Goal: Transaction & Acquisition: Purchase product/service

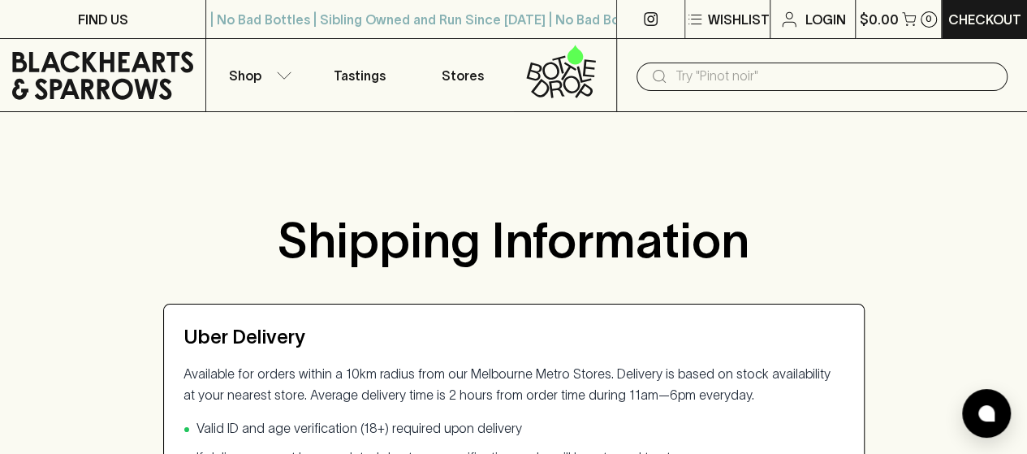
click at [560, 314] on div "Uber Delivery Available for orders within a 10km radius from our Melbourne Metr…" at bounding box center [513, 410] width 701 height 213
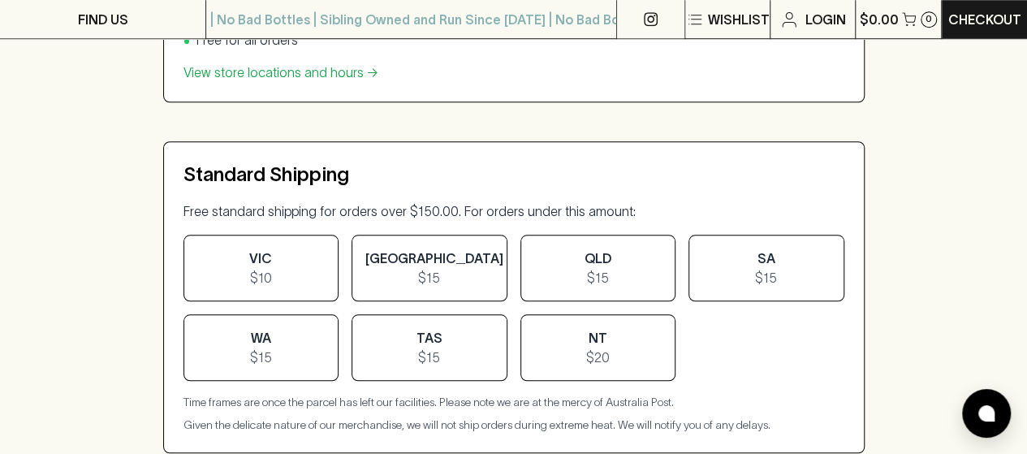
scroll to position [649, 0]
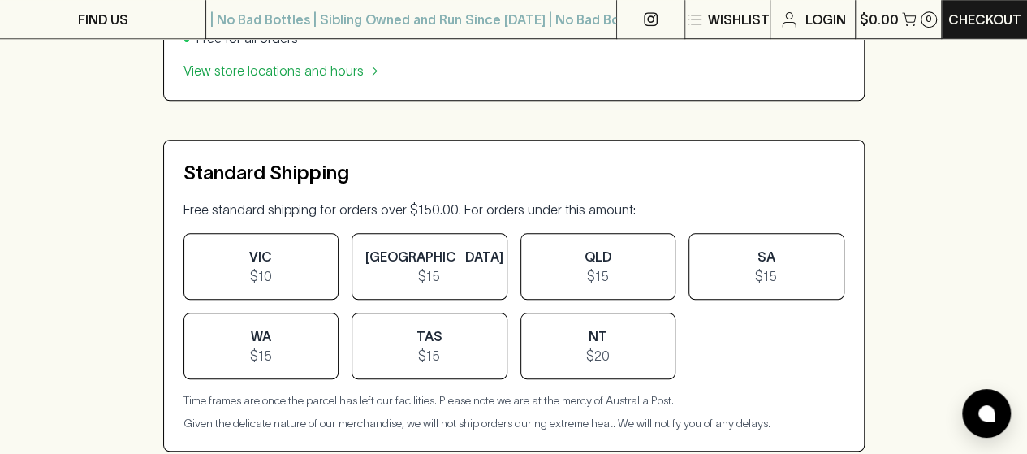
click at [426, 254] on span "[GEOGRAPHIC_DATA]" at bounding box center [434, 256] width 138 height 15
click at [468, 215] on p "Free standard shipping for orders over $150.00. For orders under this amount:" at bounding box center [513, 209] width 661 height 21
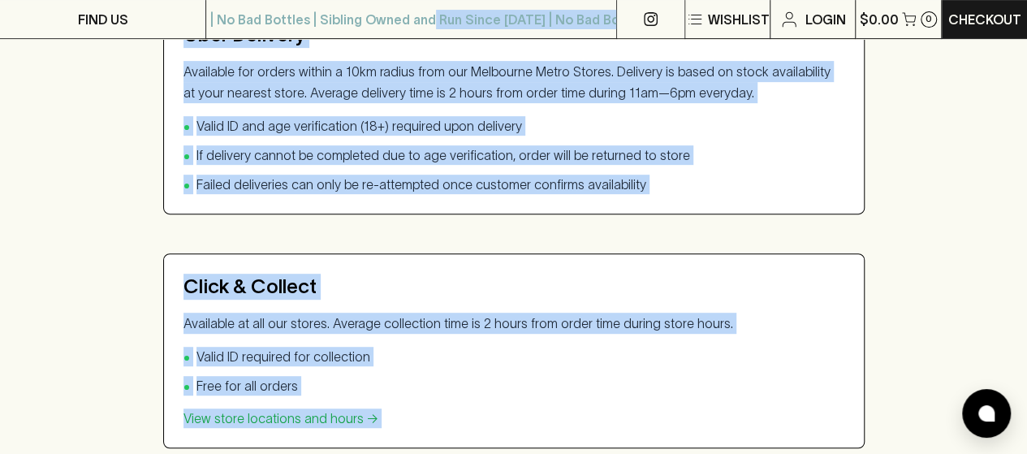
scroll to position [0, 0]
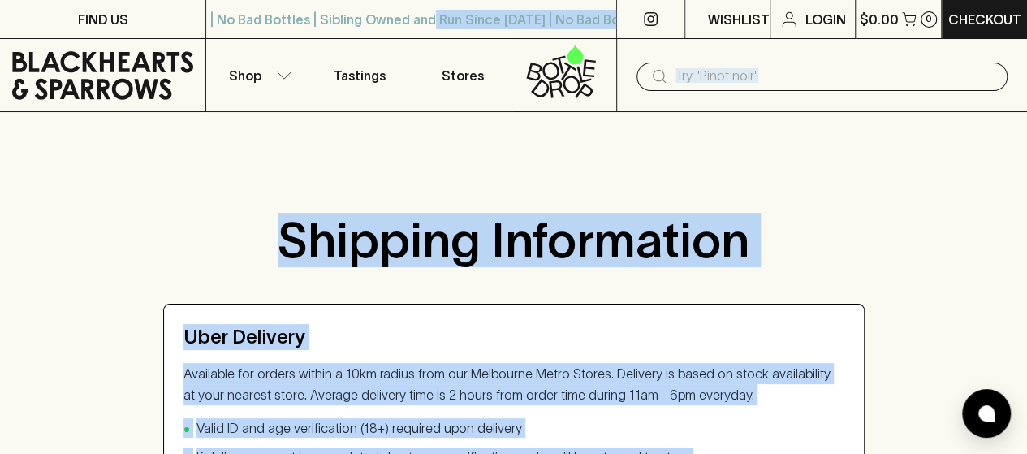
drag, startPoint x: 436, startPoint y: 282, endPoint x: 428, endPoint y: -98, distance: 379.9
click at [274, 154] on div at bounding box center [513, 151] width 1027 height 78
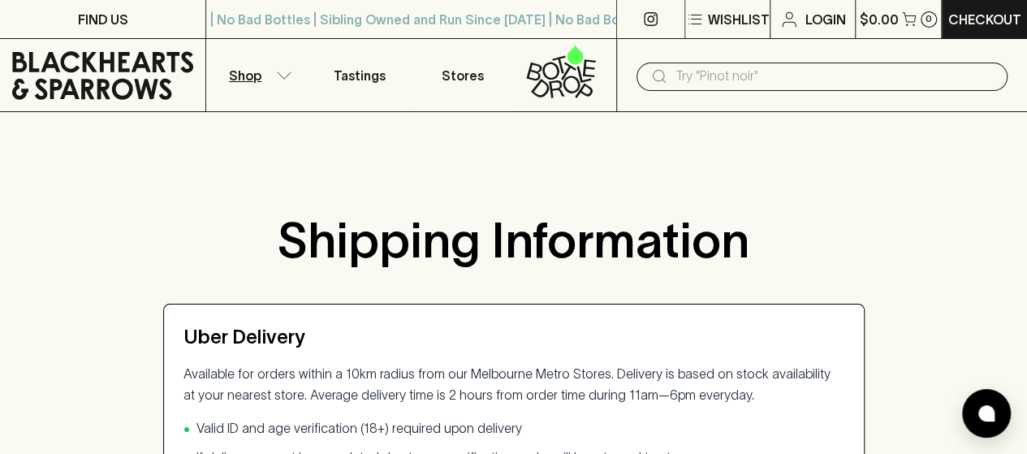
click at [270, 74] on button "Shop" at bounding box center [257, 75] width 102 height 72
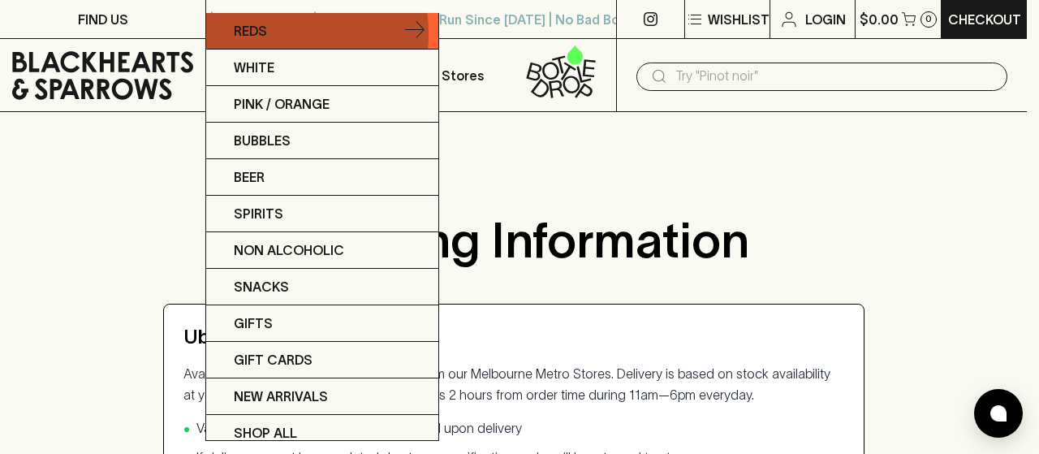
click at [273, 33] on link "Reds" at bounding box center [322, 31] width 232 height 37
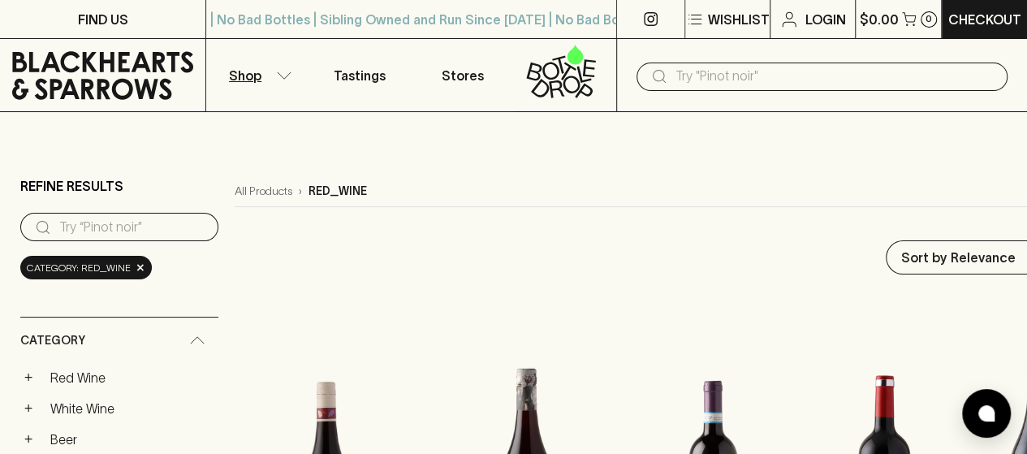
click at [400, 181] on div "All Products › red_wine" at bounding box center [666, 191] width 862 height 31
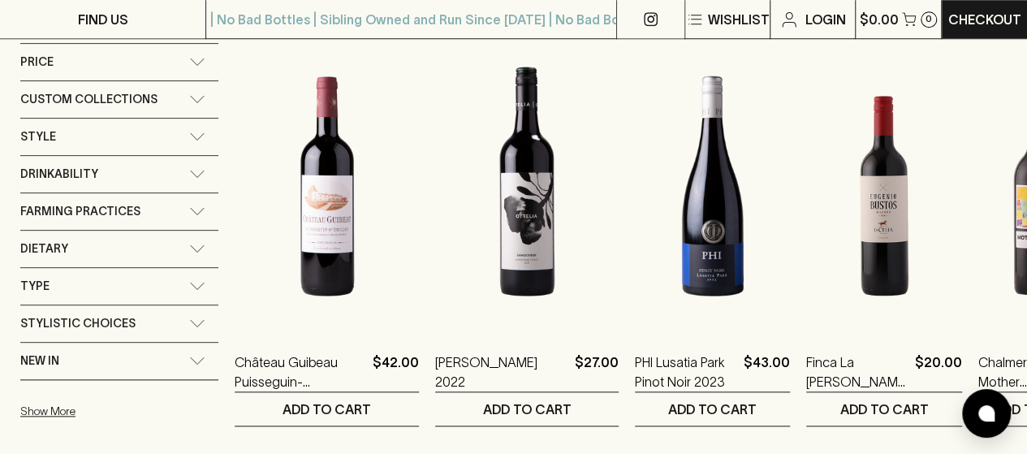
scroll to position [584, 0]
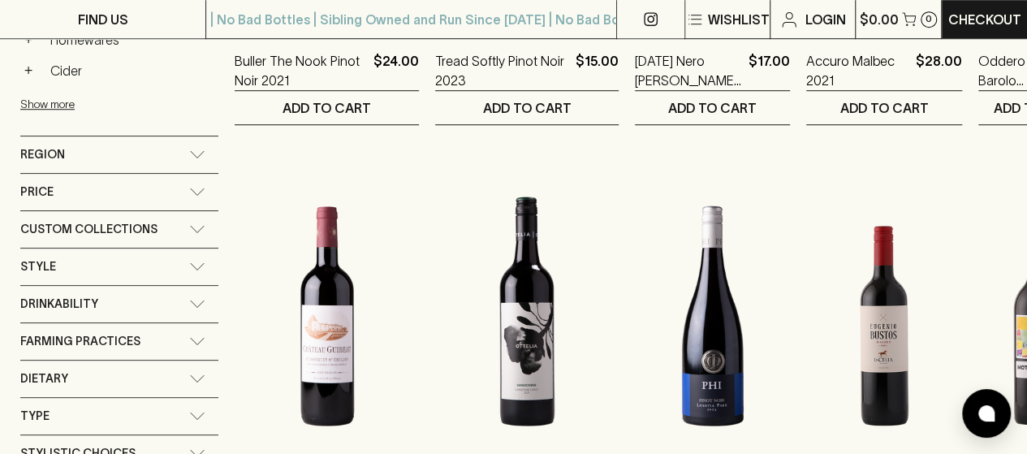
click at [203, 150] on icon at bounding box center [197, 154] width 16 height 8
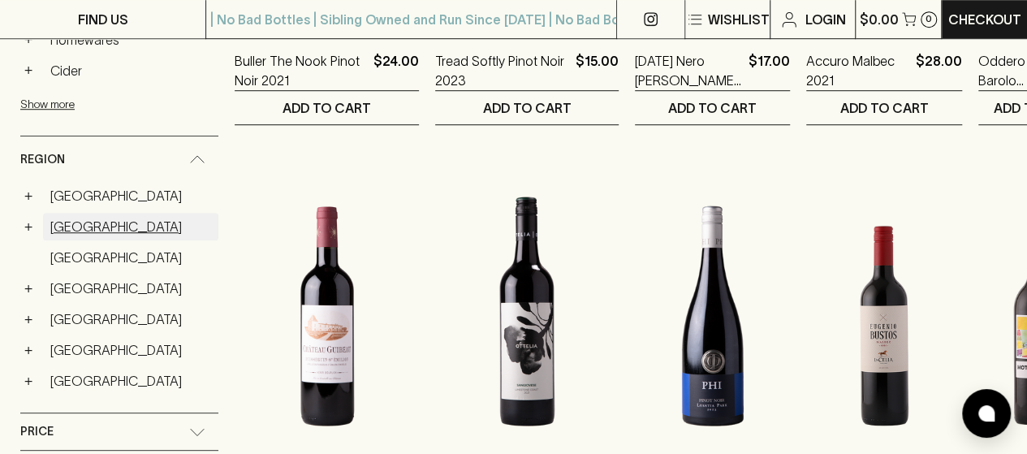
click at [75, 222] on link "[GEOGRAPHIC_DATA]" at bounding box center [130, 227] width 175 height 28
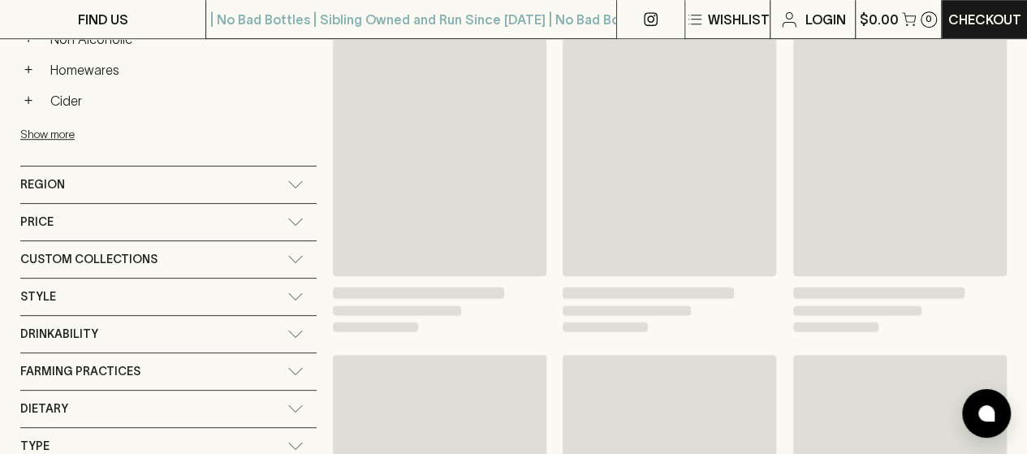
scroll to position [613, 0]
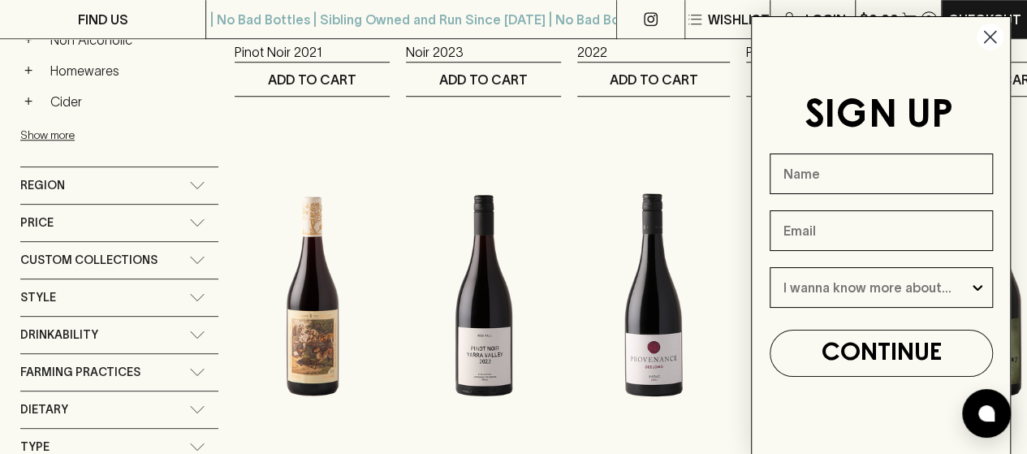
click at [707, 38] on circle "Close dialog" at bounding box center [989, 37] width 27 height 27
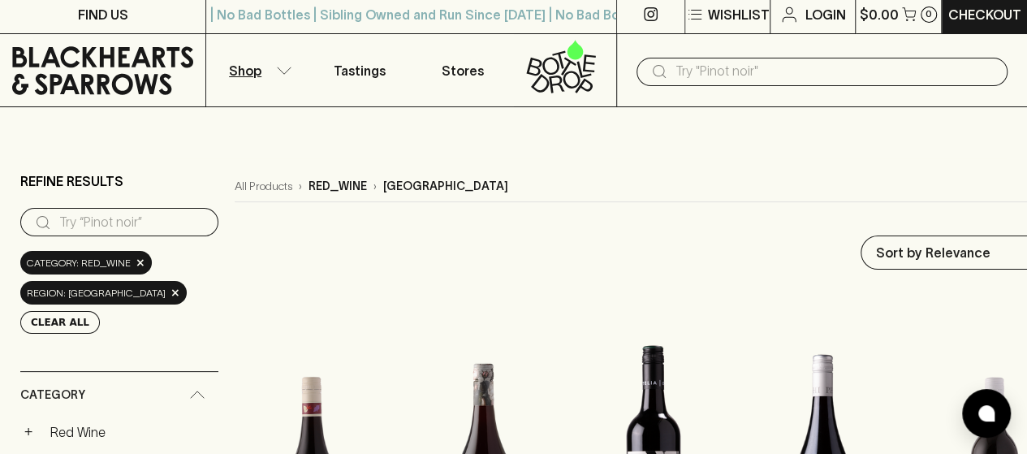
scroll to position [0, 0]
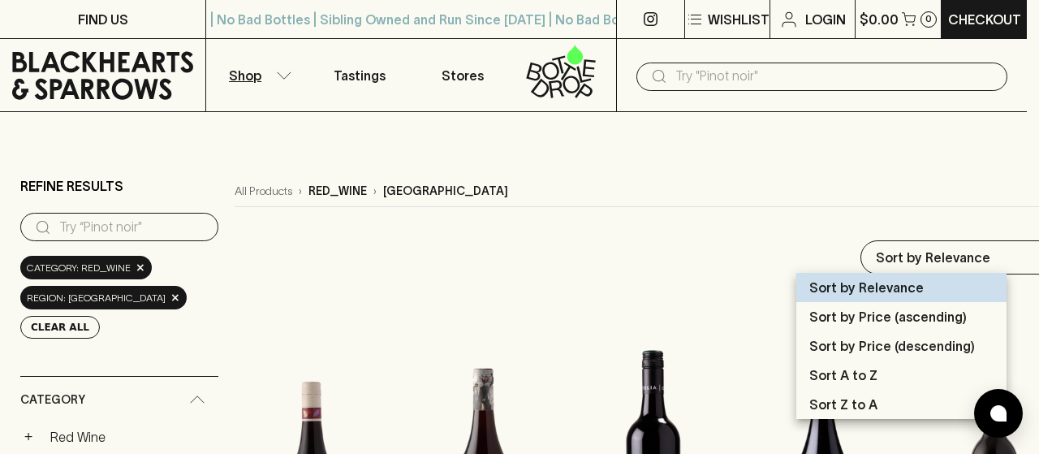
click at [707, 328] on li "Sort by Price (ascending)" at bounding box center [901, 316] width 210 height 29
type input "price:asc"
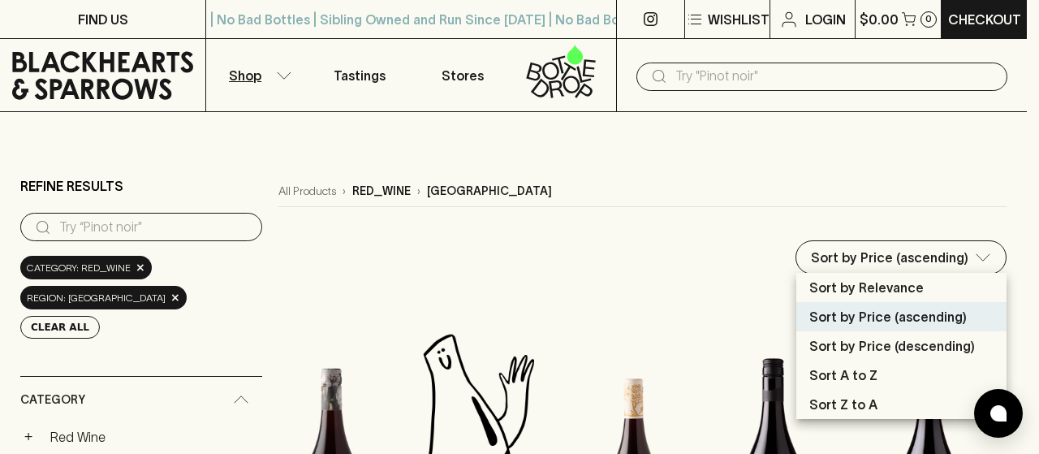
click at [636, 246] on div at bounding box center [519, 227] width 1039 height 454
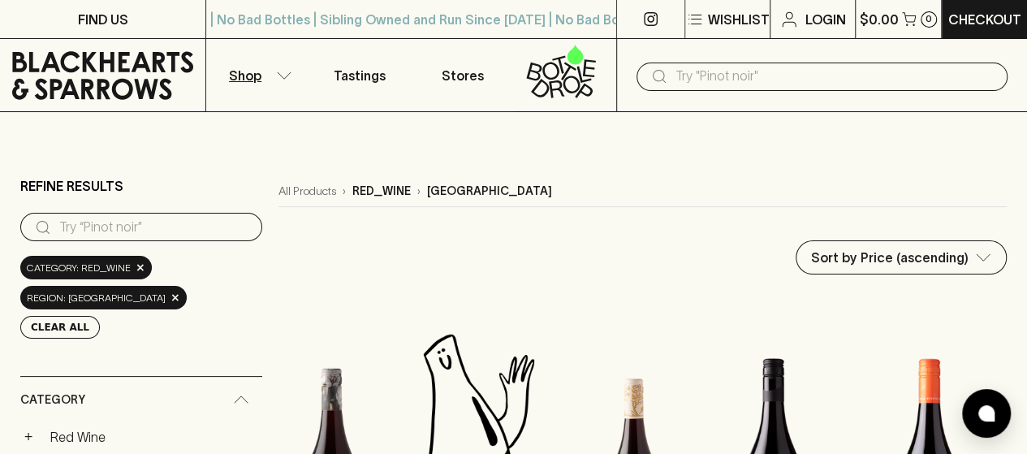
click at [636, 246] on div "Sort by Price (ascending) price:asc ​" at bounding box center [642, 257] width 728 height 34
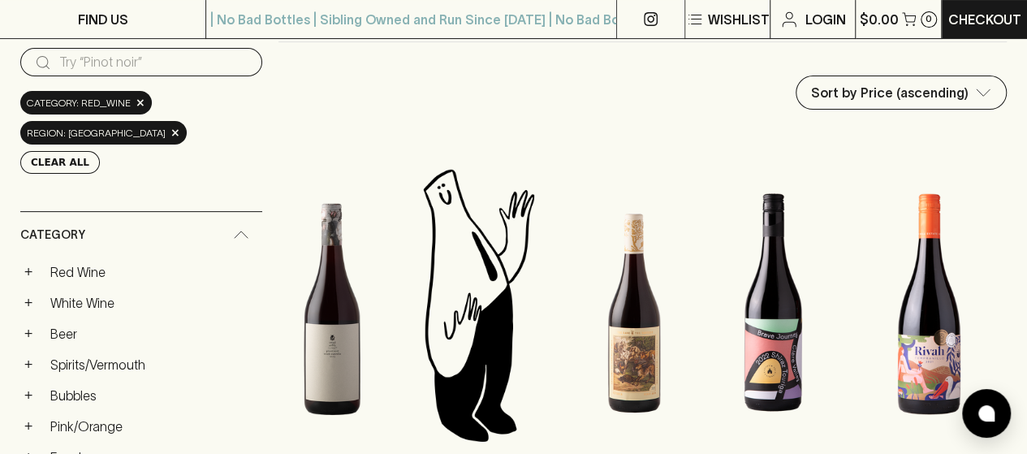
scroll to position [162, 0]
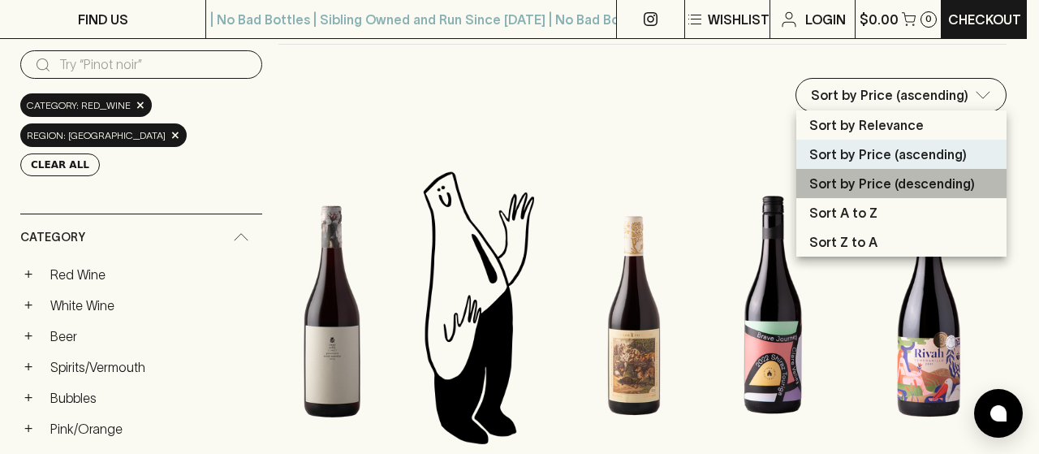
click at [707, 183] on p "Sort by Price (descending)" at bounding box center [892, 183] width 166 height 19
type input "price:desc"
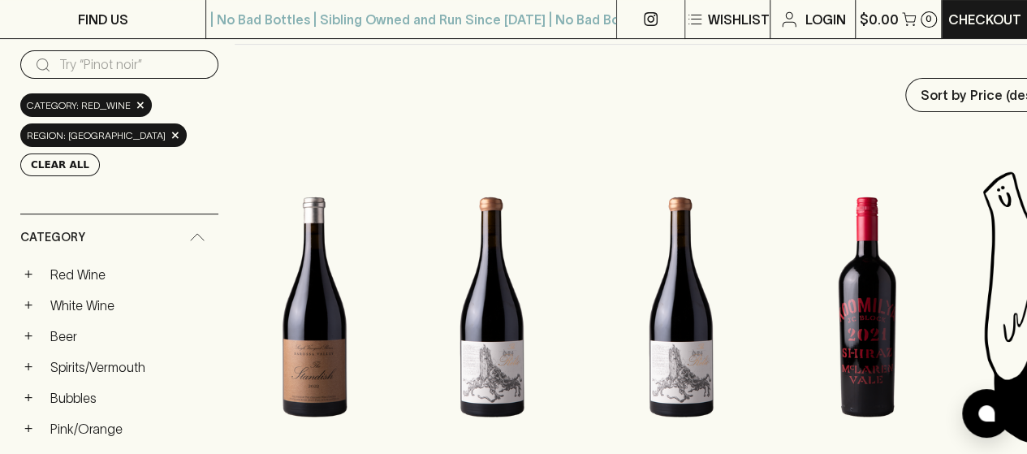
click at [596, 87] on div "Sort by Price (descending) price:desc ​" at bounding box center [675, 95] width 881 height 34
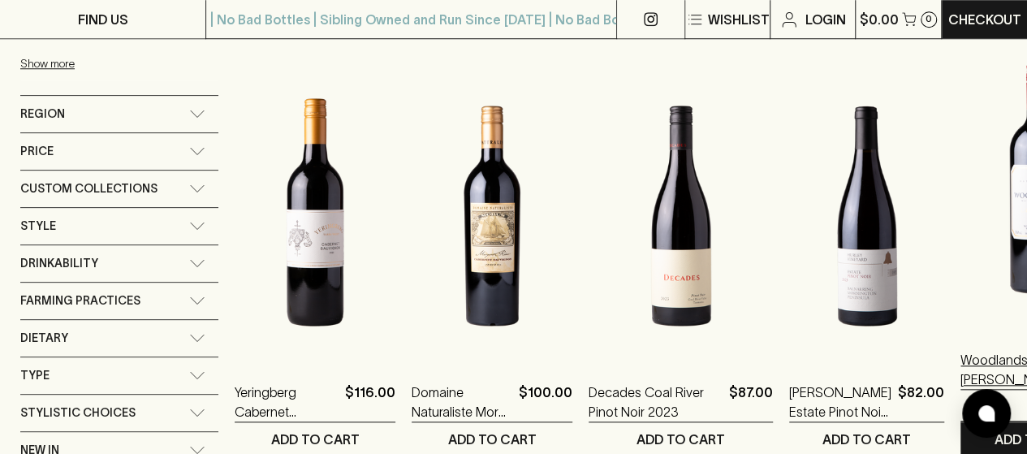
scroll to position [682, 0]
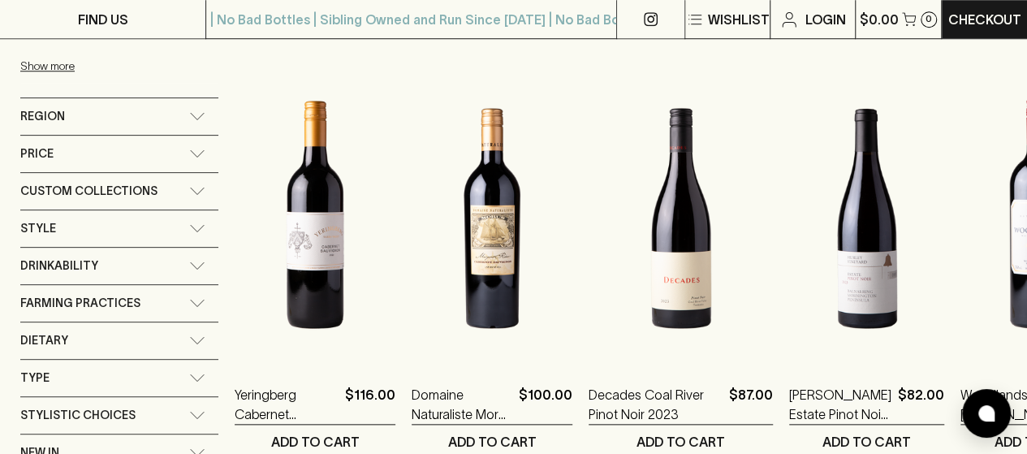
click at [78, 218] on div "Style" at bounding box center [104, 228] width 169 height 20
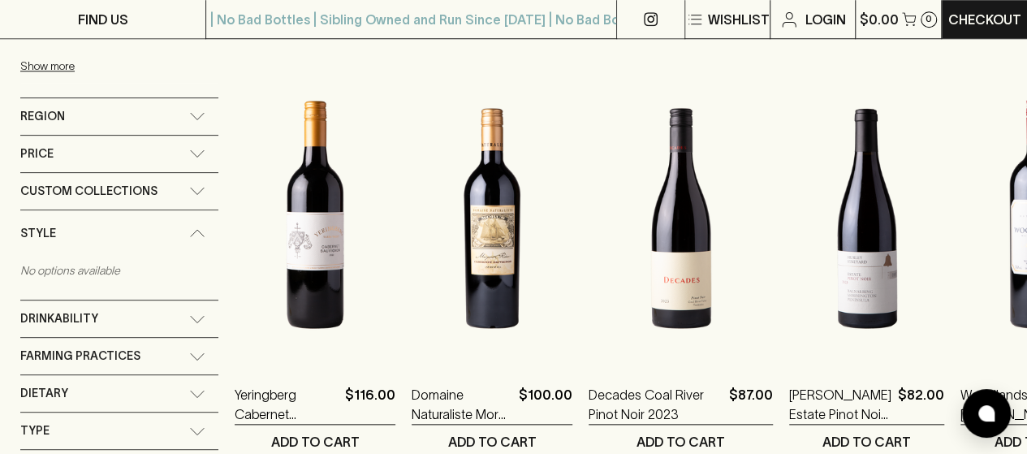
click at [78, 223] on div "Style" at bounding box center [104, 233] width 169 height 20
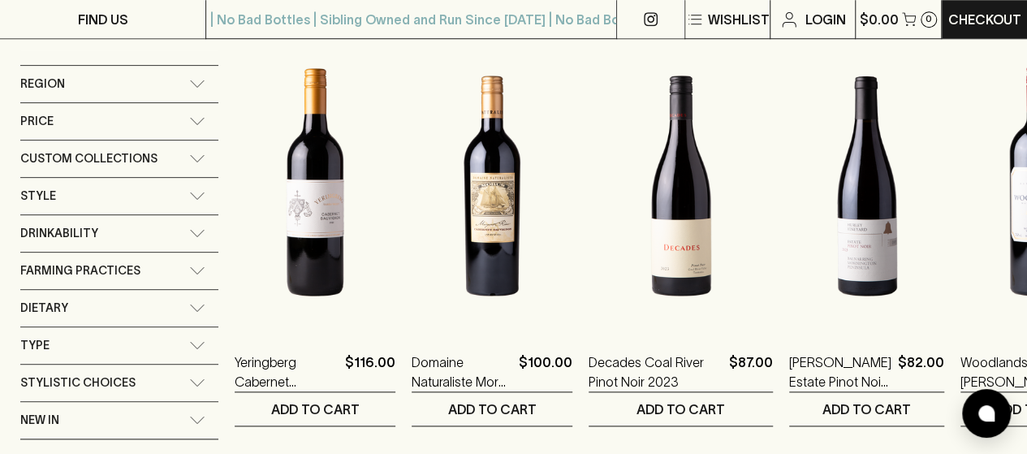
scroll to position [747, 0]
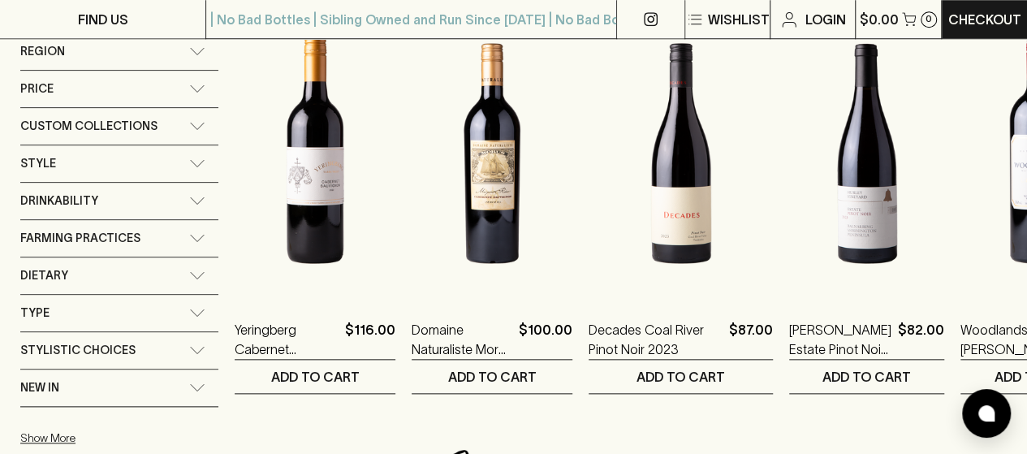
click at [80, 340] on span "Stylistic Choices" at bounding box center [77, 350] width 115 height 20
click at [80, 345] on span "Stylistic Choices" at bounding box center [77, 355] width 115 height 20
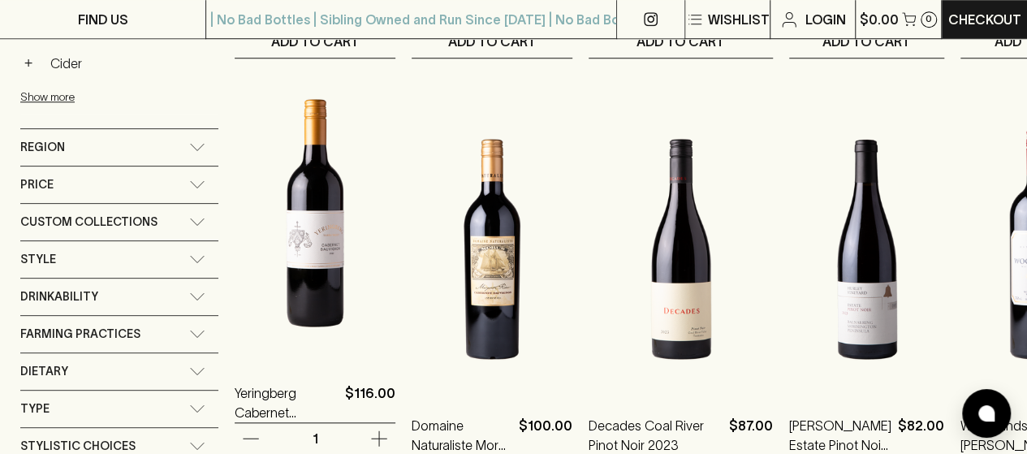
scroll to position [519, 0]
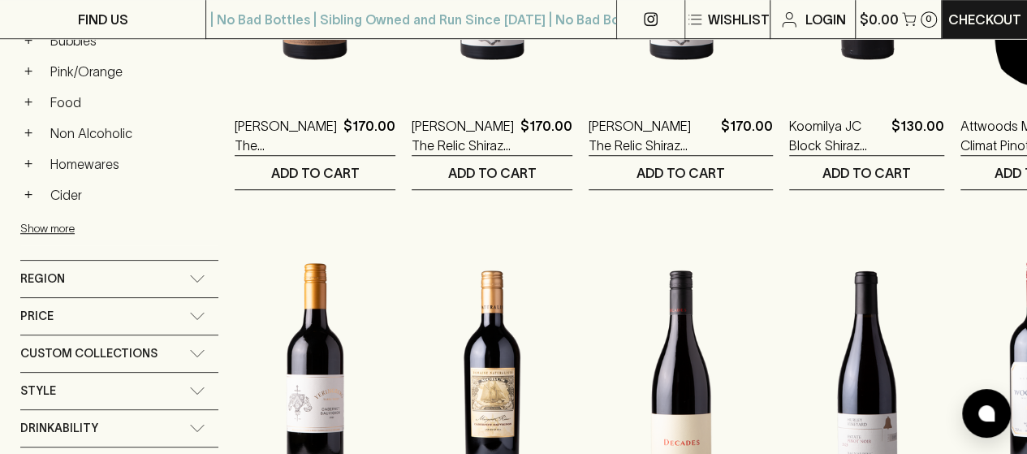
click at [189, 269] on div "Region" at bounding box center [104, 279] width 169 height 20
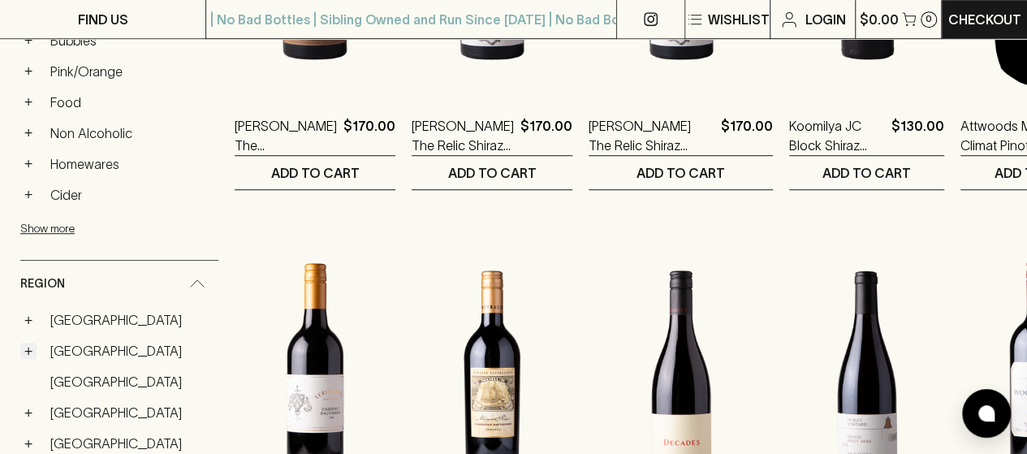
click at [31, 342] on button "+" at bounding box center [28, 350] width 16 height 16
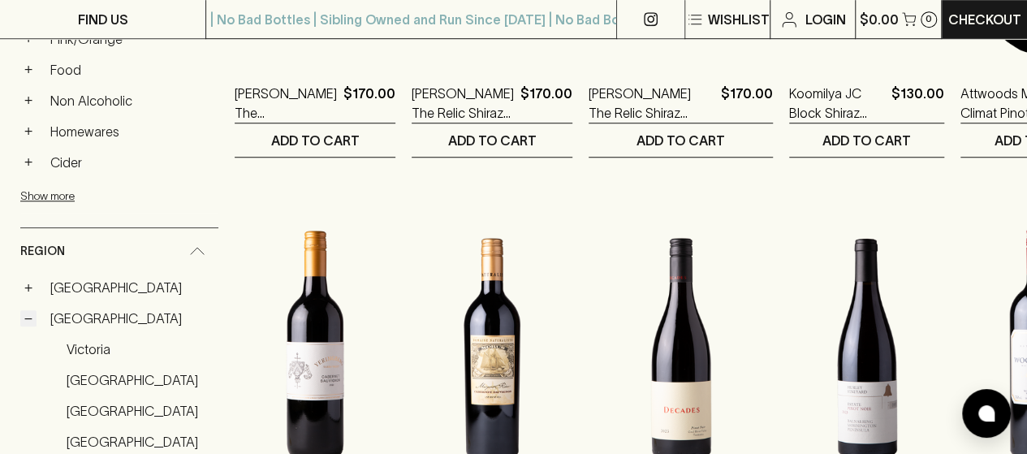
scroll to position [584, 0]
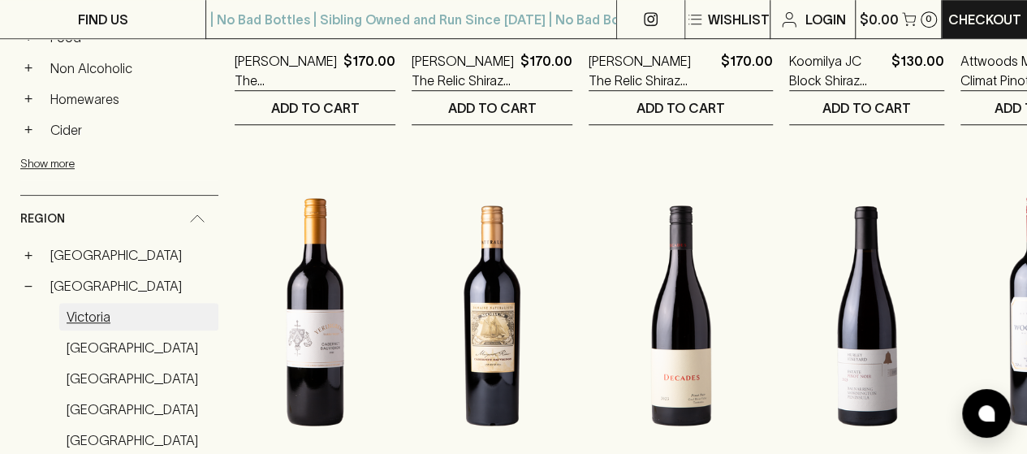
click at [92, 303] on link "Victoria" at bounding box center [138, 317] width 159 height 28
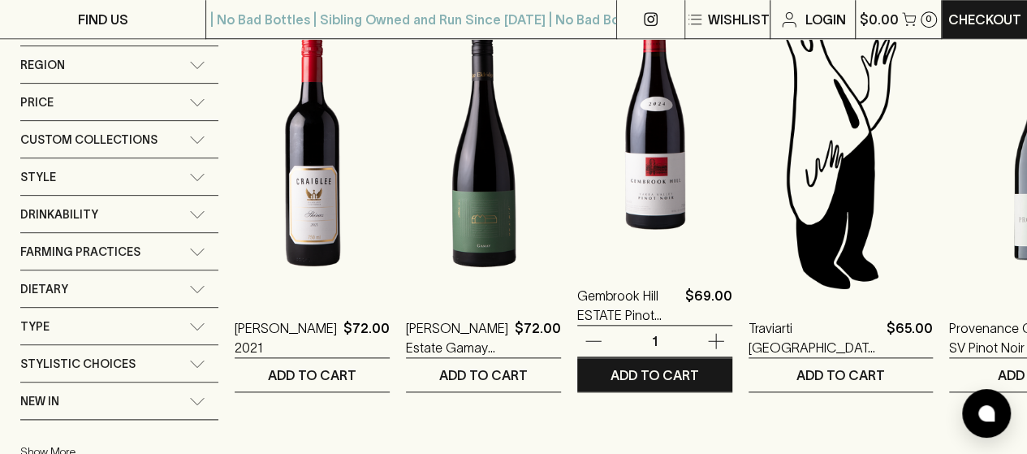
scroll to position [748, 0]
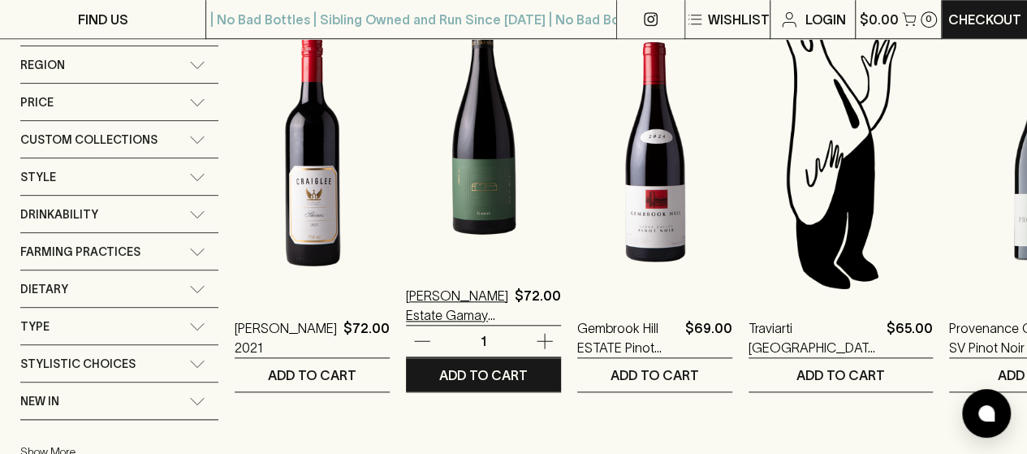
click at [477, 301] on p "[PERSON_NAME] Estate Gamay 2023" at bounding box center [457, 305] width 102 height 39
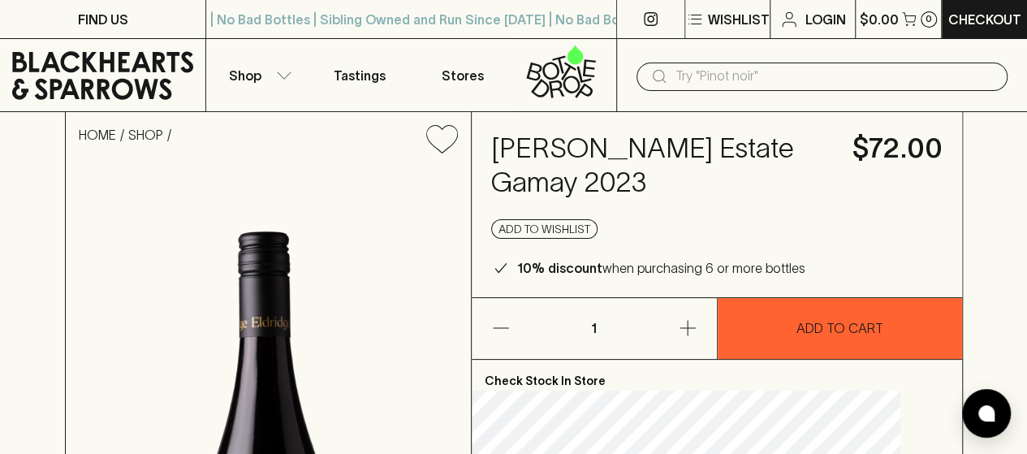
click at [707, 325] on p "ADD TO CART" at bounding box center [839, 327] width 87 height 19
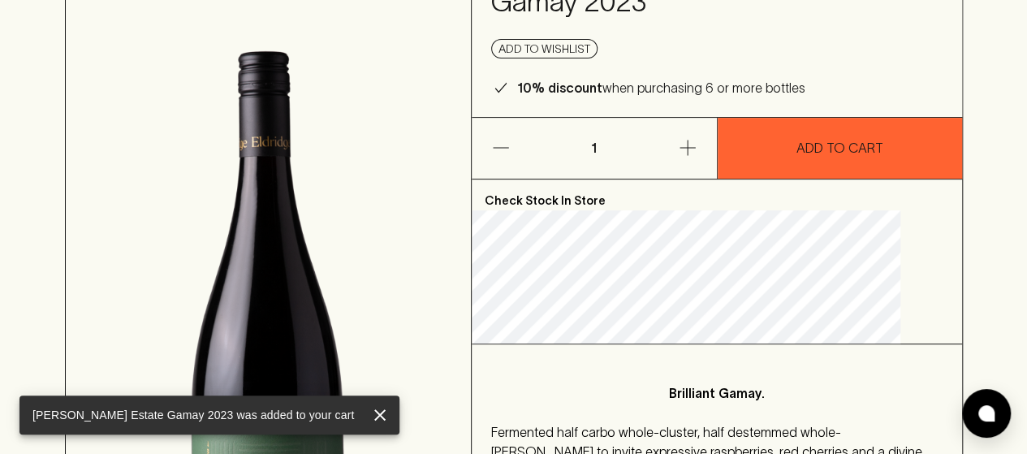
scroll to position [195, 0]
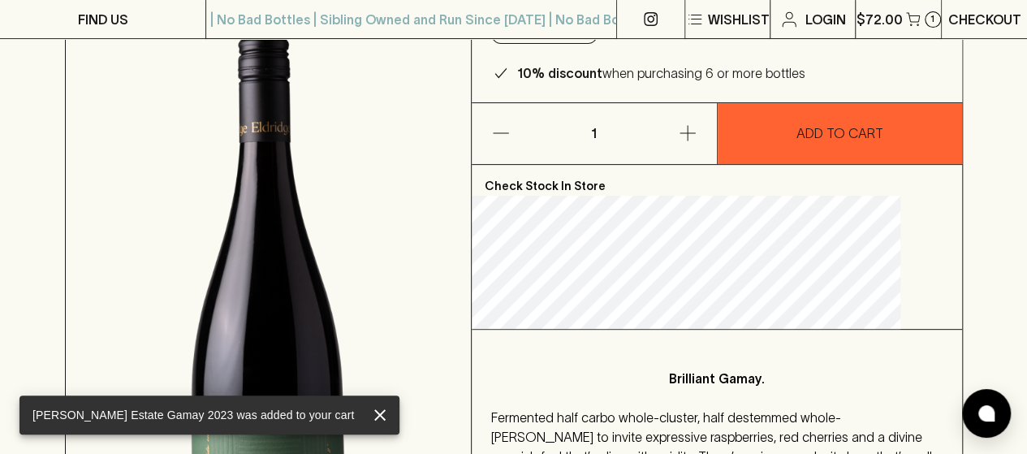
click at [707, 25] on p "Checkout" at bounding box center [984, 19] width 73 height 19
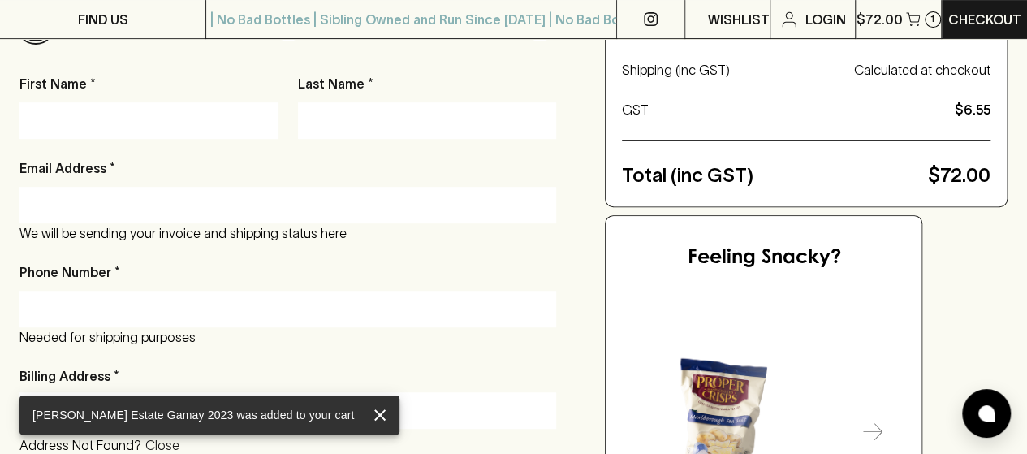
scroll to position [292, 0]
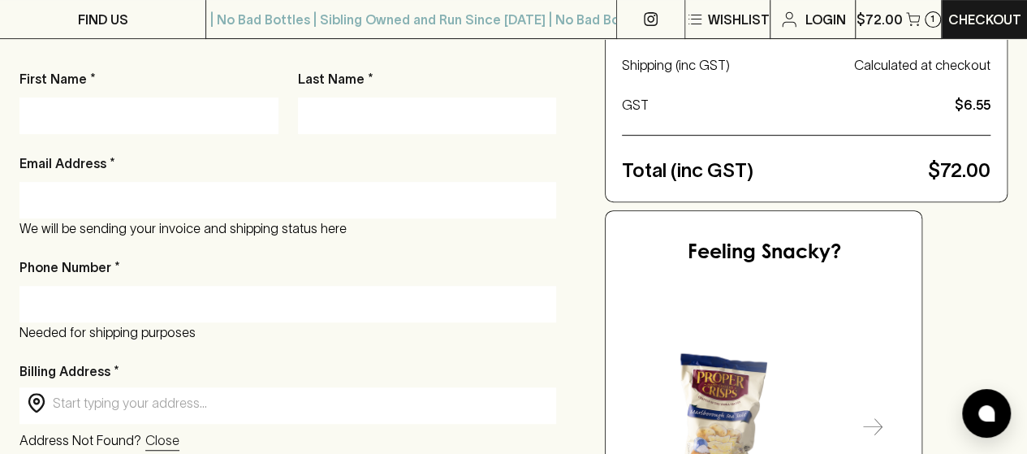
click at [153, 111] on input "First Name *" at bounding box center [149, 115] width 235 height 26
click at [143, 118] on input "First Name *" at bounding box center [149, 115] width 235 height 26
type input "[PERSON_NAME]"
type input "[EMAIL_ADDRESS][DOMAIN_NAME]"
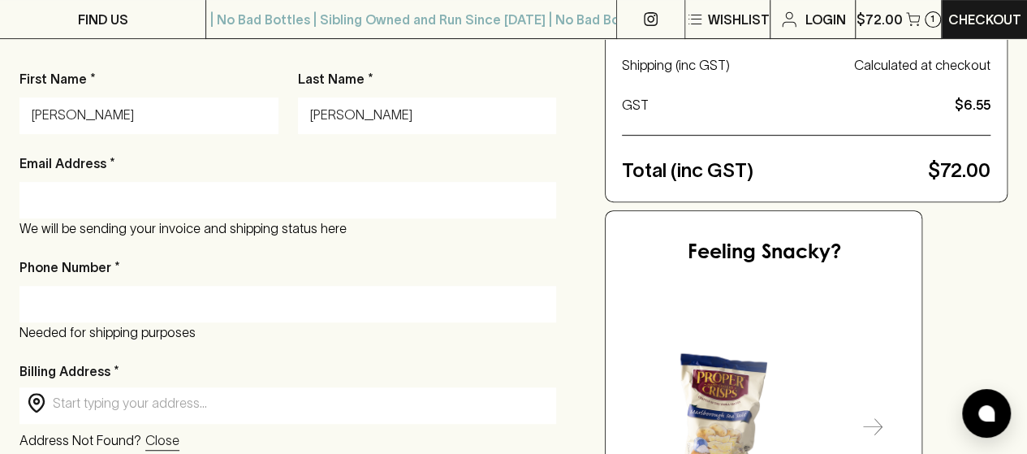
type input "0415926453"
type input "Unit 3"
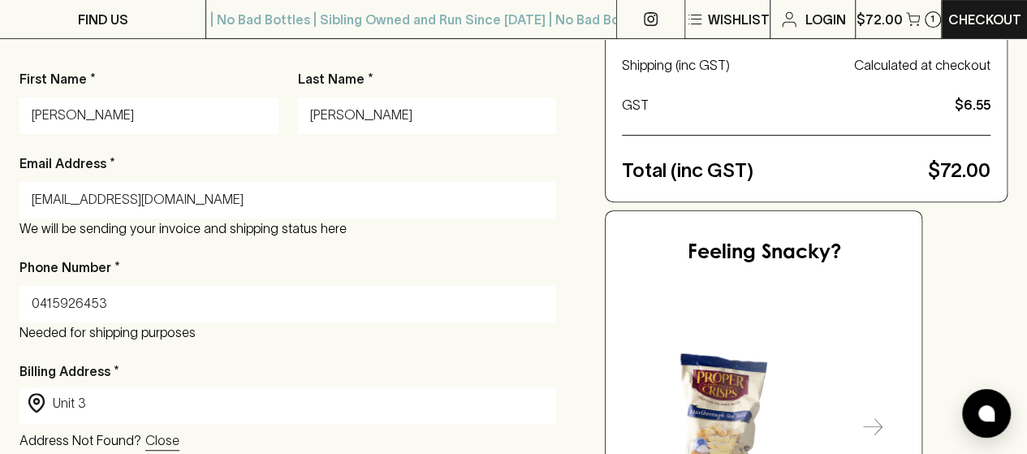
type input "[STREET_ADDRESS]"
type input "CARLTON NORTH"
type input "3054"
type input "VIC"
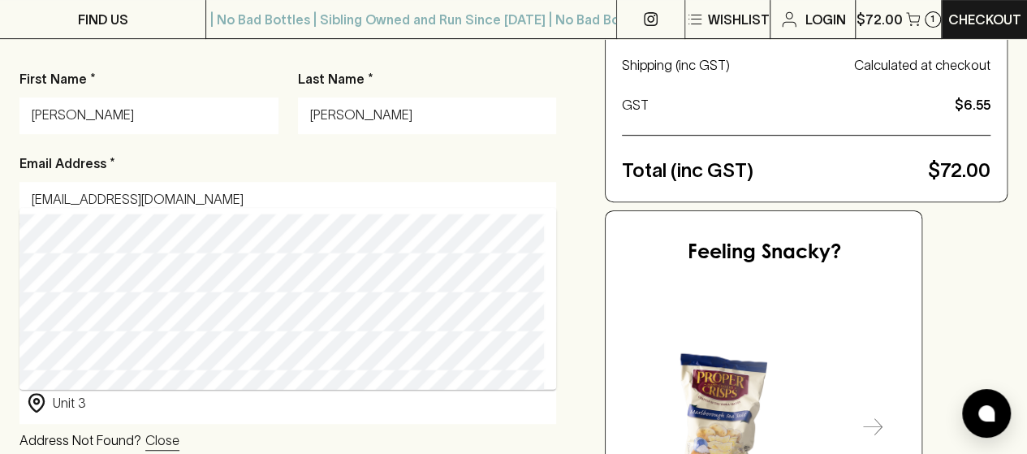
click at [566, 153] on div "Checkout Already have an account? Login for a faster checkout PERSONAL DETAILS …" at bounding box center [513, 463] width 988 height 1156
click at [220, 398] on div "Billing Address * ​ Unit 3 ​ Address Not Found? Close" at bounding box center [287, 405] width 536 height 89
click at [154, 398] on p "Close" at bounding box center [162, 439] width 34 height 19
click at [194, 398] on p "Enter Manually" at bounding box center [187, 439] width 84 height 19
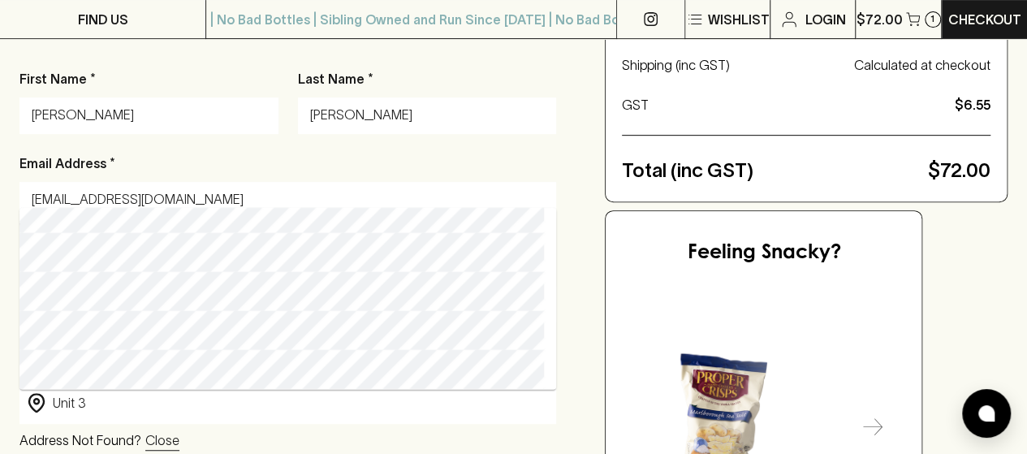
scroll to position [0, 0]
click at [573, 228] on div "Checkout Already have an account? Login for a faster checkout PERSONAL DETAILS …" at bounding box center [513, 463] width 988 height 1156
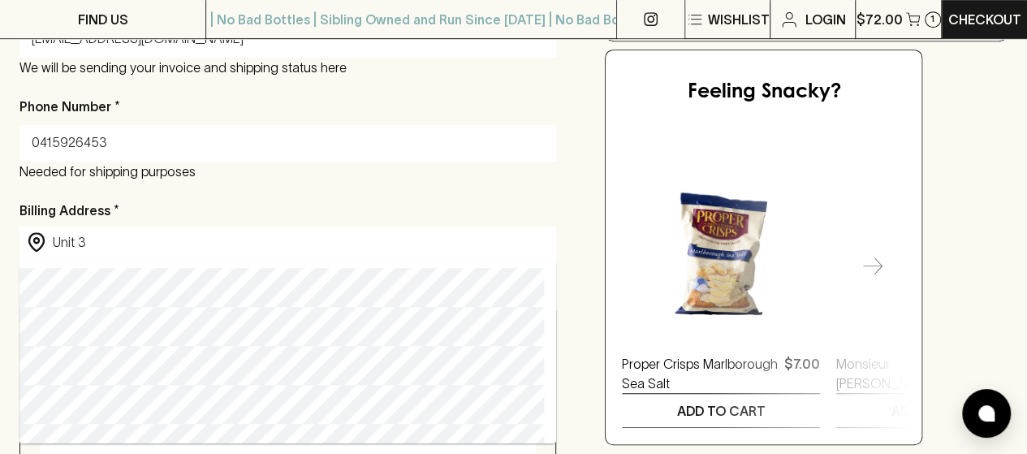
scroll to position [584, 0]
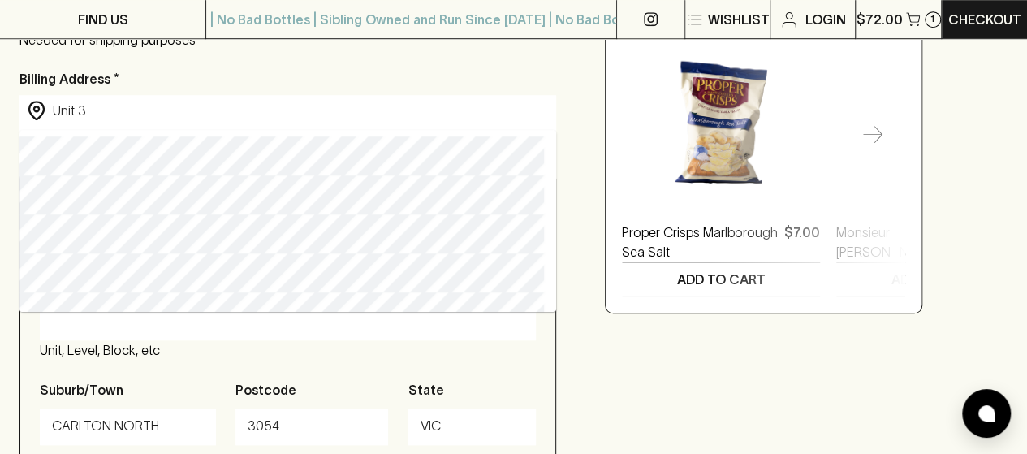
click at [182, 123] on div "​ Unit 3 ​" at bounding box center [287, 111] width 536 height 32
type input "[STREET_ADDRESS]"
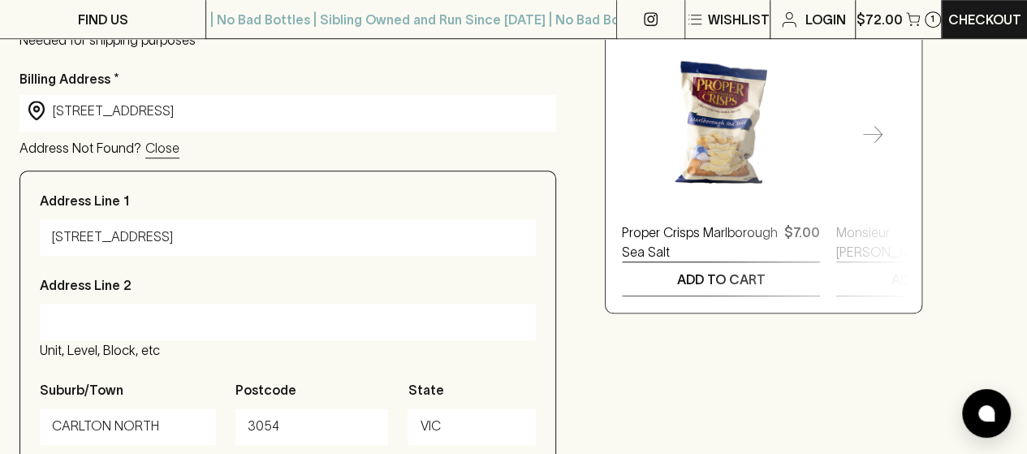
click at [578, 161] on div "Checkout Already have an account? Login for a faster checkout PERSONAL DETAILS …" at bounding box center [513, 171] width 988 height 1156
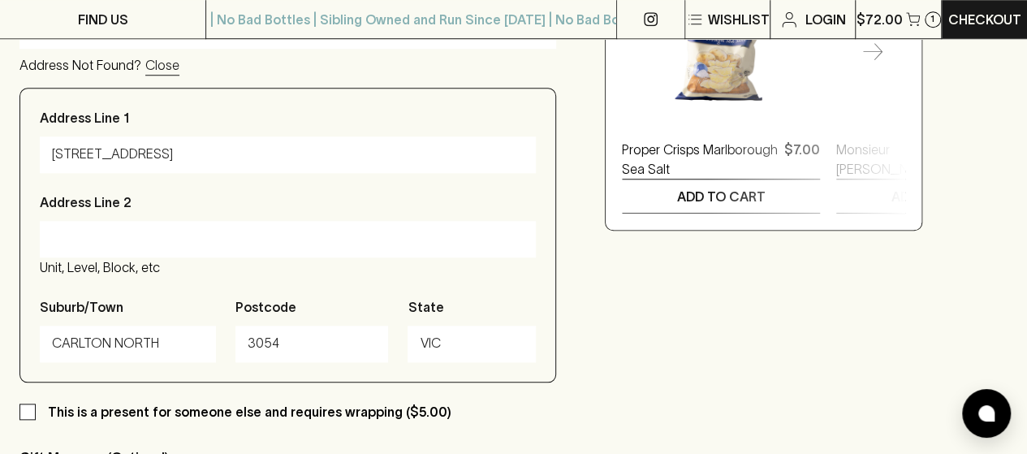
scroll to position [682, 0]
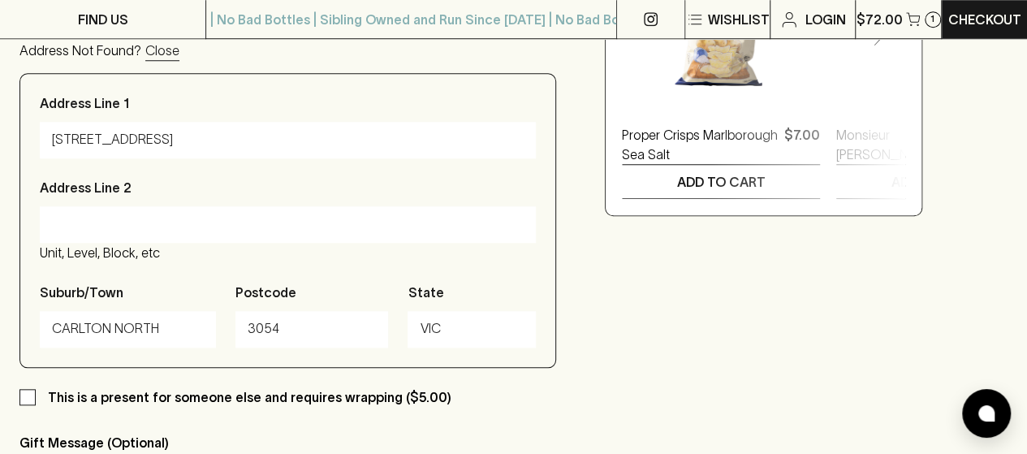
click at [26, 398] on input "This is a present for someone else and requires wrapping ($5.00)" at bounding box center [27, 397] width 16 height 16
checkbox input "true"
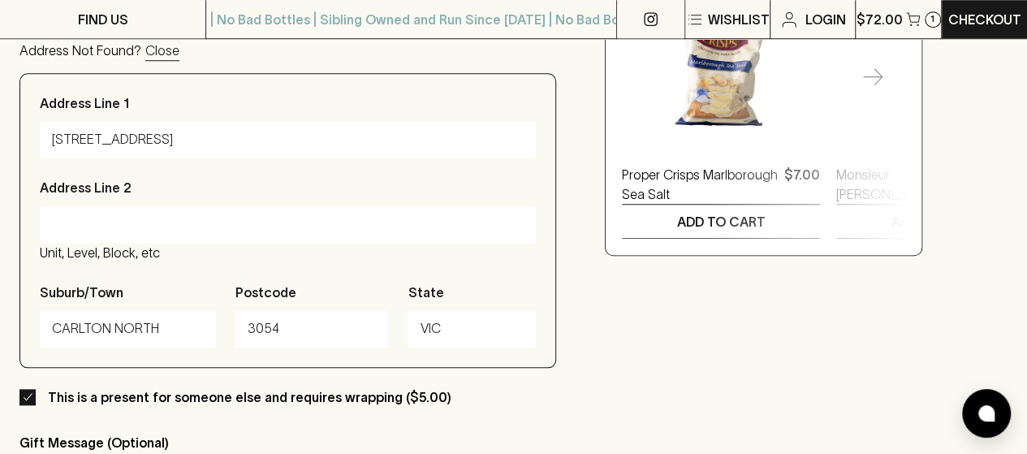
click at [120, 149] on input "[STREET_ADDRESS]" at bounding box center [287, 140] width 471 height 26
type input "[STREET_ADDRESS]"
click at [96, 329] on input "CARLTON NORTH" at bounding box center [128, 329] width 152 height 26
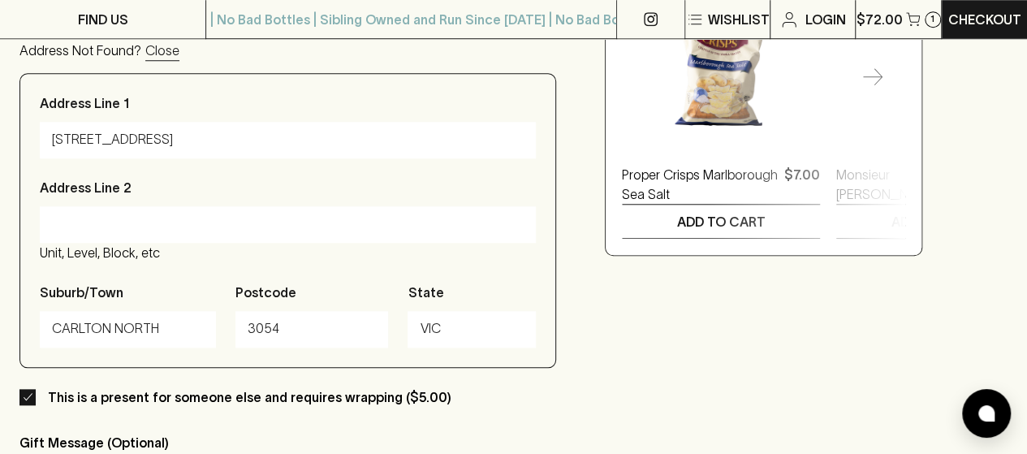
click at [96, 329] on input "CARLTON NORTH" at bounding box center [128, 329] width 152 height 26
type input "New Lambton"
click at [296, 334] on input "3054" at bounding box center [312, 329] width 129 height 26
type input "3"
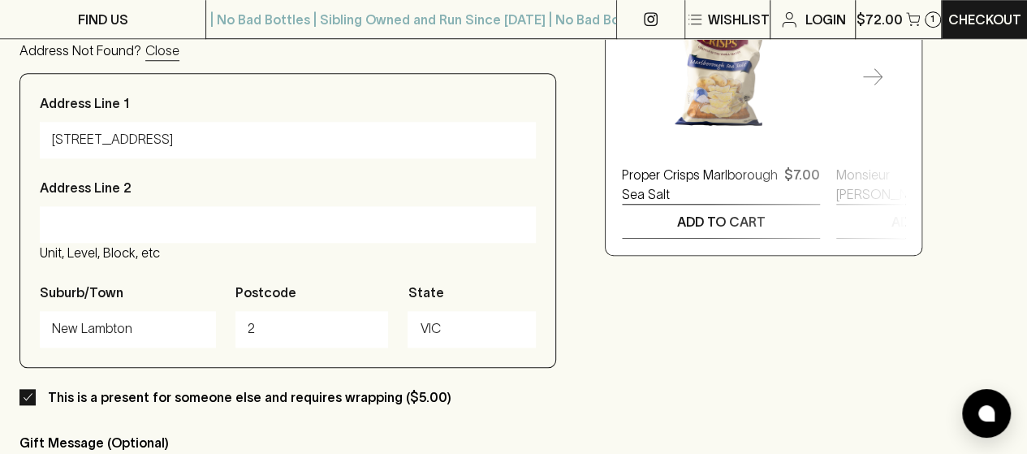
type input "2305"
click at [477, 342] on input "VIC" at bounding box center [472, 329] width 104 height 26
type input "V"
type input "[GEOGRAPHIC_DATA]"
click at [259, 289] on p "Postcode" at bounding box center [265, 291] width 61 height 19
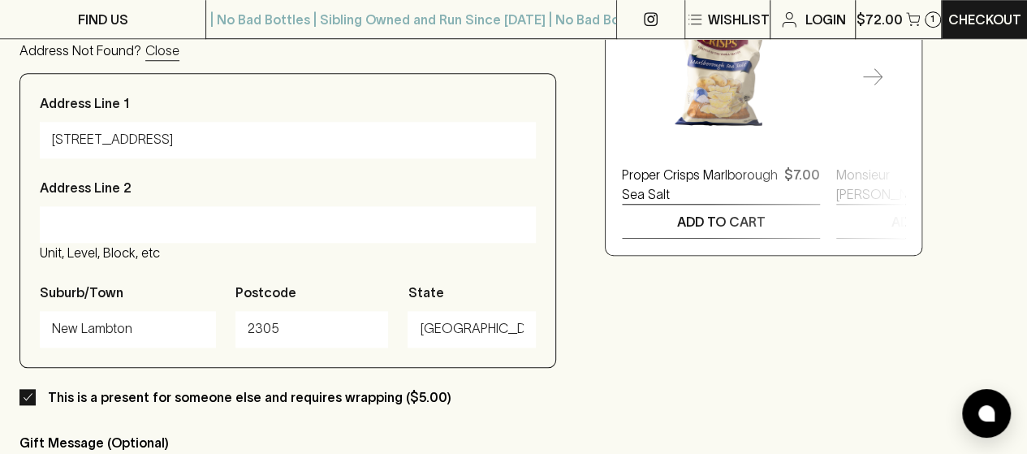
click at [259, 316] on input "2305" at bounding box center [312, 329] width 129 height 26
click at [666, 281] on div "Checkout Already have an account? Login for a faster checkout PERSONAL DETAILS …" at bounding box center [513, 73] width 988 height 1156
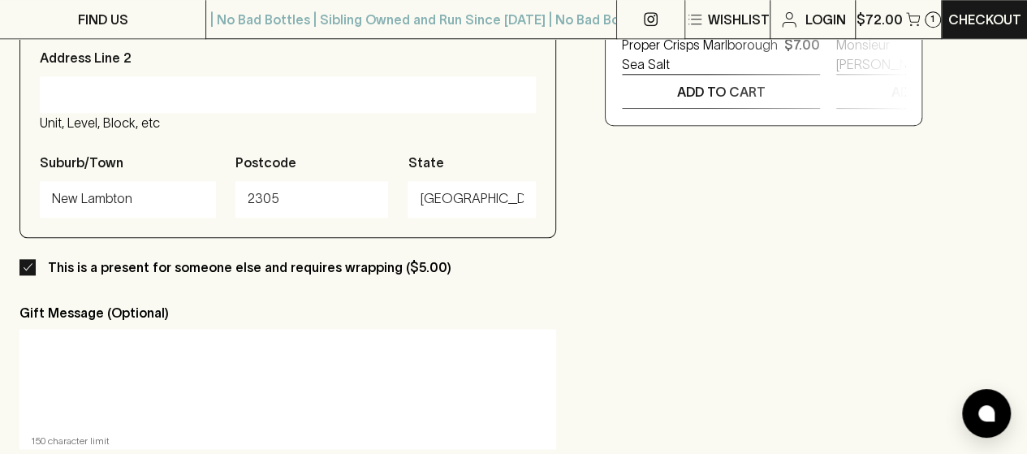
scroll to position [844, 0]
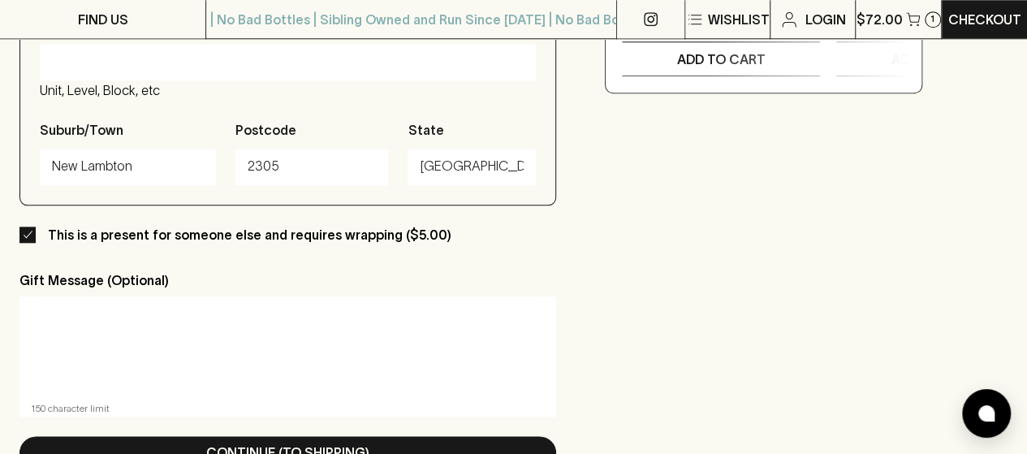
click at [474, 337] on textarea at bounding box center [288, 346] width 514 height 75
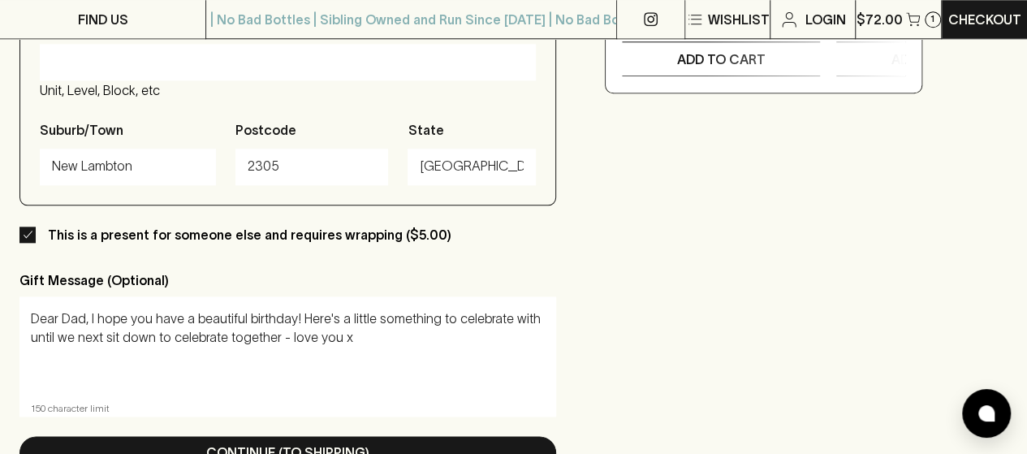
click at [223, 321] on textarea "Dear Dad, I hope you have a beautiful birthday! Here's a little something to ce…" at bounding box center [288, 346] width 514 height 75
click at [150, 319] on textarea "Dear Dad, I hope you have a beautiful birthday! Here's a little something to ce…" at bounding box center [288, 346] width 514 height 75
click at [260, 345] on textarea "Dear Dad, have a beautiful birthday! Here's a little something to celebrate wit…" at bounding box center [288, 346] width 514 height 75
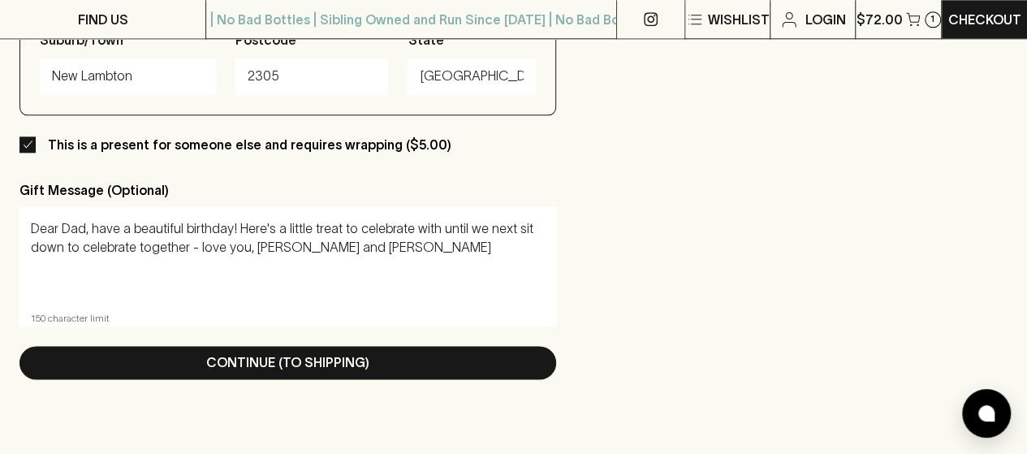
scroll to position [928, 0]
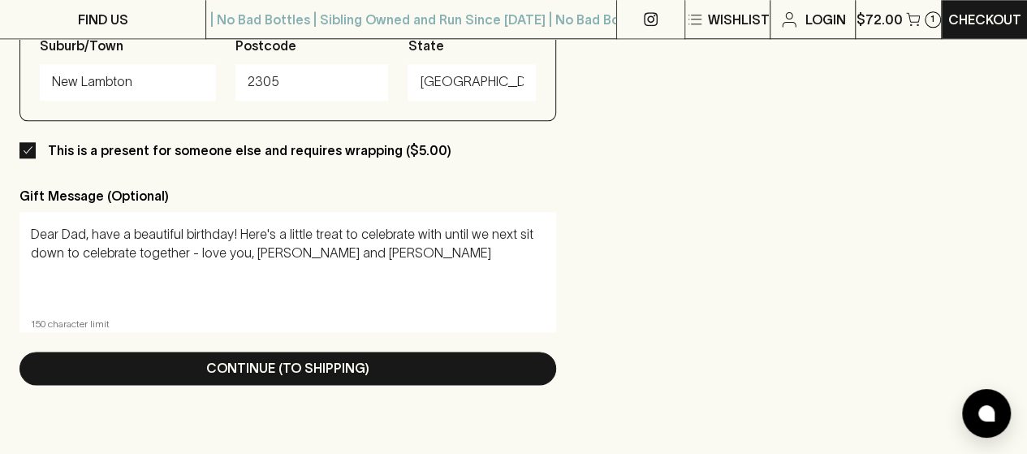
click at [514, 239] on textarea "Dear Dad, have a beautiful birthday! Here's a little treat to celebrate with un…" at bounding box center [288, 262] width 514 height 75
click at [83, 257] on textarea "Dear Dad, have a beautiful birthday! Here's a little treat to enjoy with Mum un…" at bounding box center [288, 262] width 514 height 75
click at [477, 236] on textarea "Dear Dad, have a beautiful birthday! Here's a little treat to enjoy with Mum, l…" at bounding box center [288, 262] width 514 height 75
drag, startPoint x: 407, startPoint y: 253, endPoint x: 367, endPoint y: 248, distance: 40.2
click at [367, 248] on textarea "Dear Dad, have a beautiful birthday! Here's a little treat to enjoy with Mum, l…" at bounding box center [288, 262] width 514 height 75
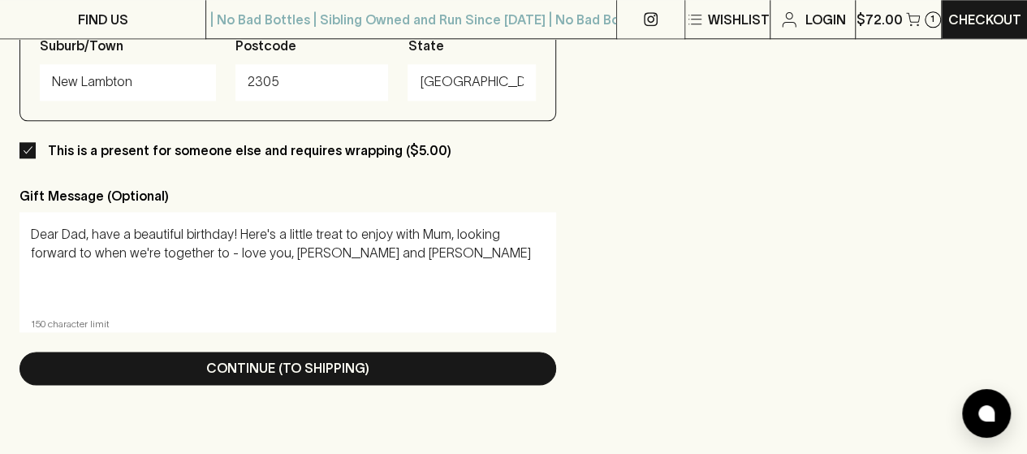
click at [367, 248] on textarea "Dear Dad, have a beautiful birthday! Here's a little treat to enjoy with Mum, l…" at bounding box center [288, 262] width 514 height 75
click at [428, 244] on textarea "Dear Dad, have a beautiful birthday! Here's a little treat to enjoy with Mum, l…" at bounding box center [288, 262] width 514 height 75
click at [364, 238] on textarea "Dear Dad, have a beautiful birthday! Here's a little treat to enjoy, looking fo…" at bounding box center [288, 262] width 514 height 75
click at [320, 233] on textarea "Dear Dad, have a beautiful birthday! Here's a little treat, looking forward to …" at bounding box center [288, 262] width 514 height 75
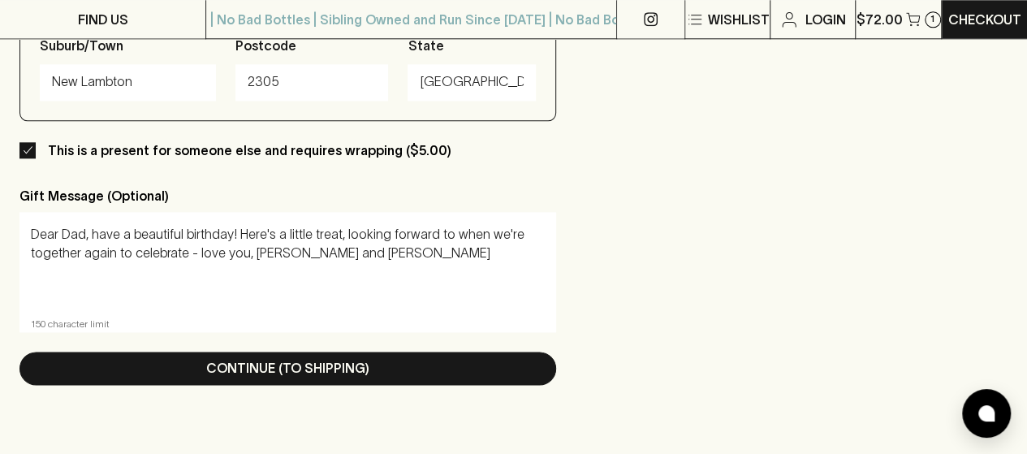
click at [265, 243] on textarea "Dear Dad, have a beautiful birthday! Here's a little treat, looking forward to …" at bounding box center [288, 262] width 514 height 75
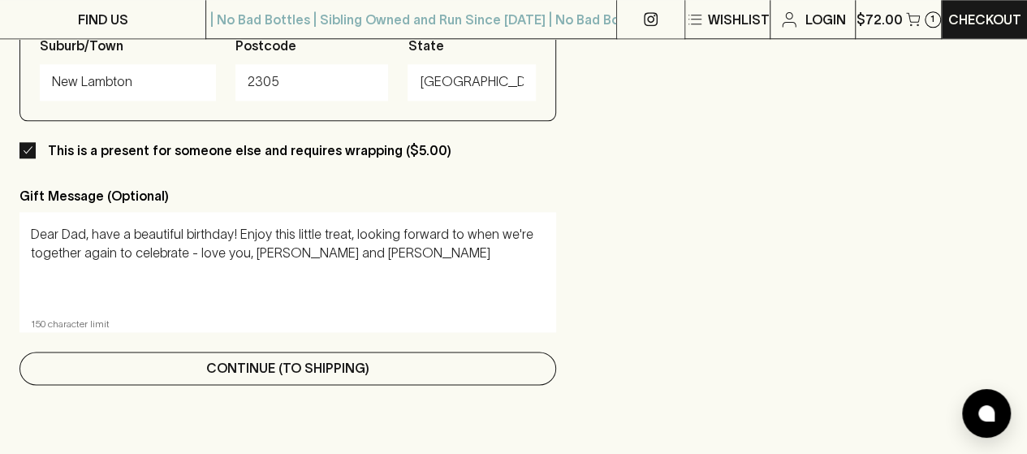
type textarea "Dear Dad, have a beautiful birthday! Enjoy this little treat, looking forward t…"
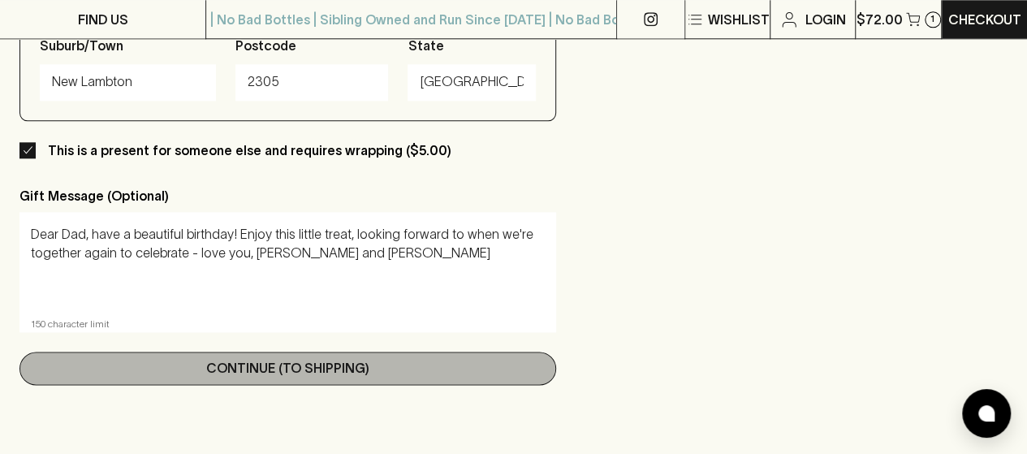
click at [351, 371] on p "Continue (To Shipping)" at bounding box center [287, 367] width 163 height 19
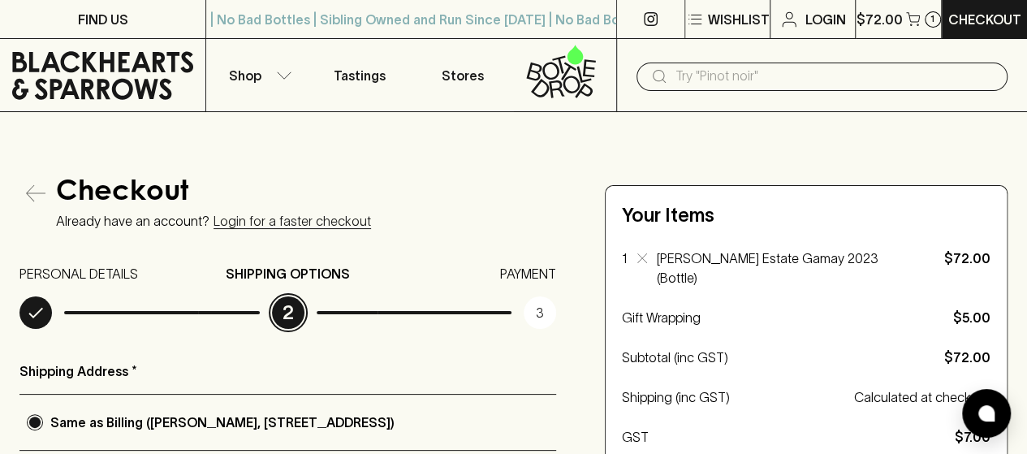
click at [502, 182] on h4 "Checkout" at bounding box center [306, 194] width 500 height 34
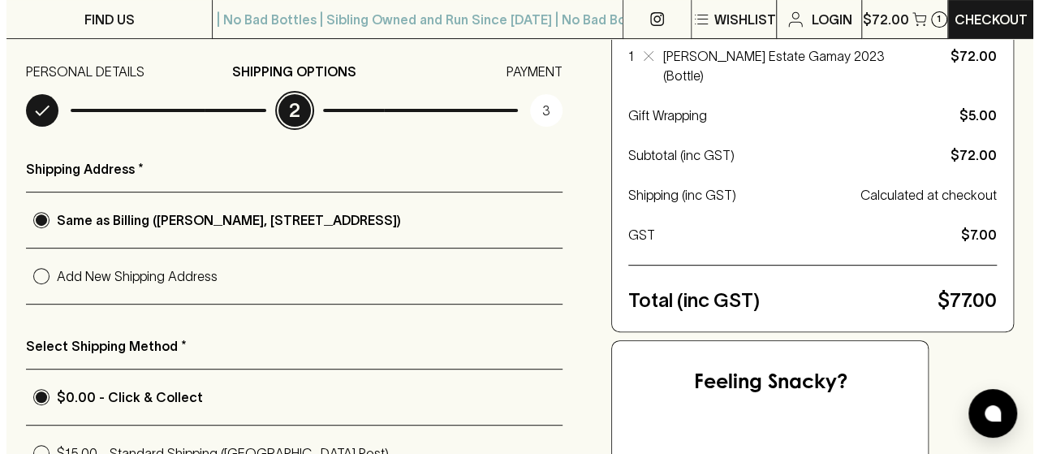
scroll to position [227, 0]
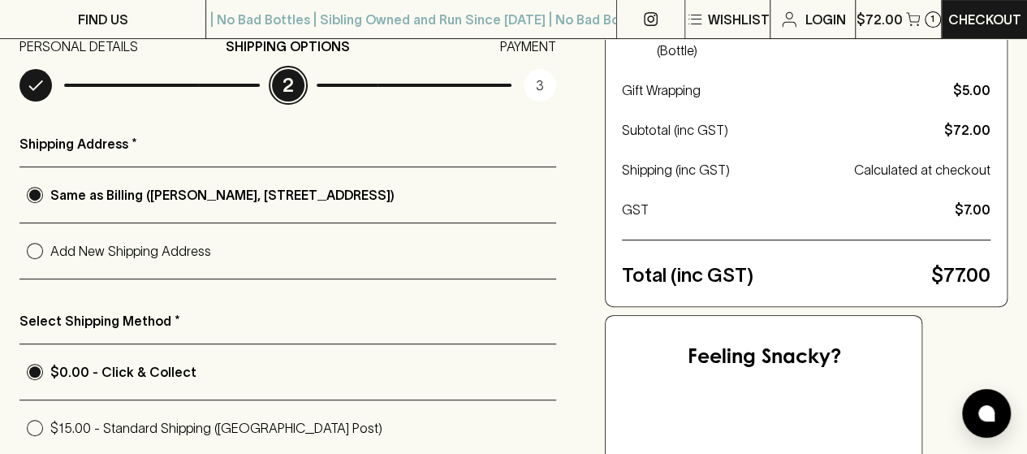
click at [115, 257] on p "Add New Shipping Address" at bounding box center [303, 250] width 506 height 19
click at [50, 257] on input "Add New Shipping Address" at bounding box center [34, 250] width 31 height 31
radio input "true"
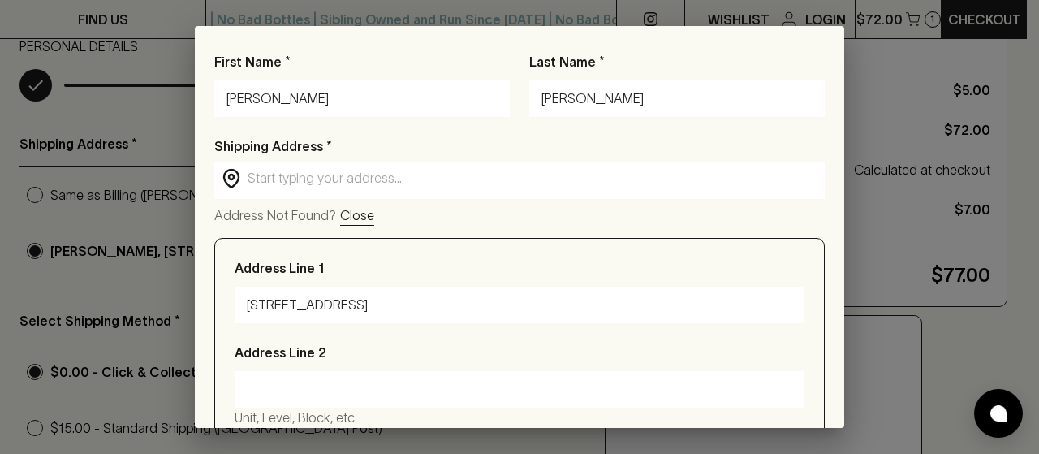
click at [113, 135] on div "First Name * [PERSON_NAME] Last Name * [PERSON_NAME] Shipping Address * ​ ​ Add…" at bounding box center [519, 227] width 1039 height 454
click at [655, 58] on p "Last Name *" at bounding box center [676, 61] width 295 height 19
click at [655, 86] on input "[PERSON_NAME]" at bounding box center [676, 99] width 271 height 26
click at [115, 110] on div "First Name * [PERSON_NAME] Last Name * [PERSON_NAME] Shipping Address * ​ ​ Add…" at bounding box center [519, 227] width 1039 height 454
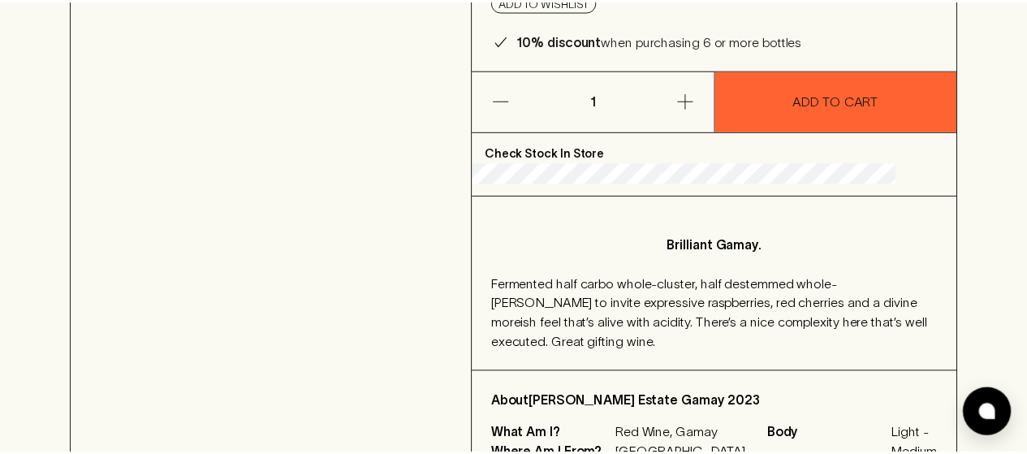
scroll to position [195, 0]
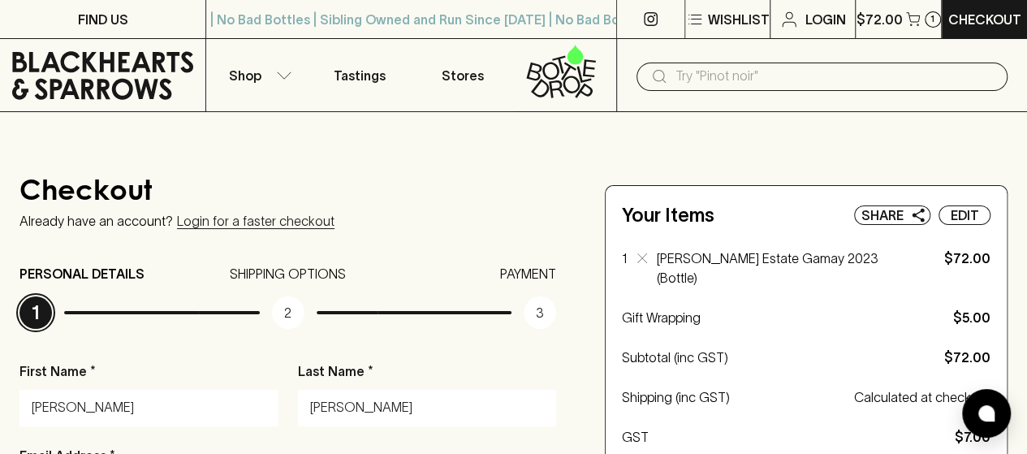
click at [411, 183] on h4 "Checkout" at bounding box center [287, 194] width 536 height 34
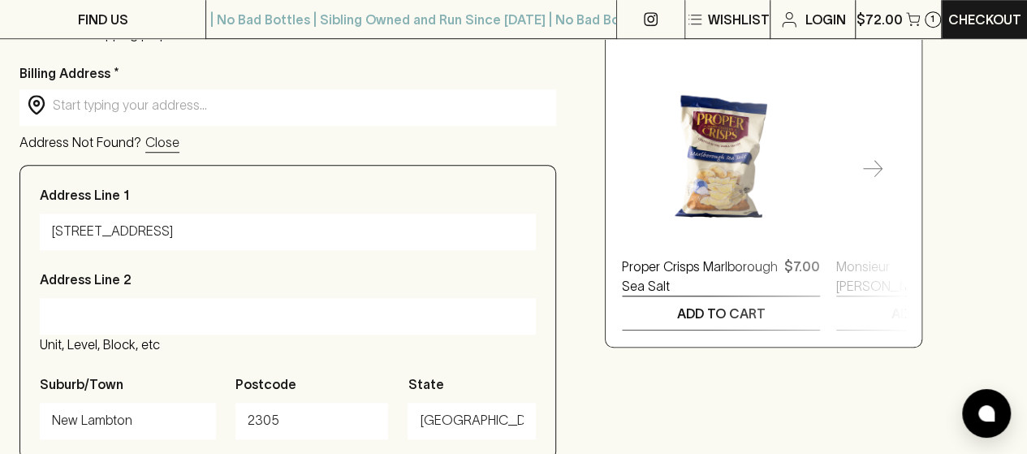
scroll to position [617, 0]
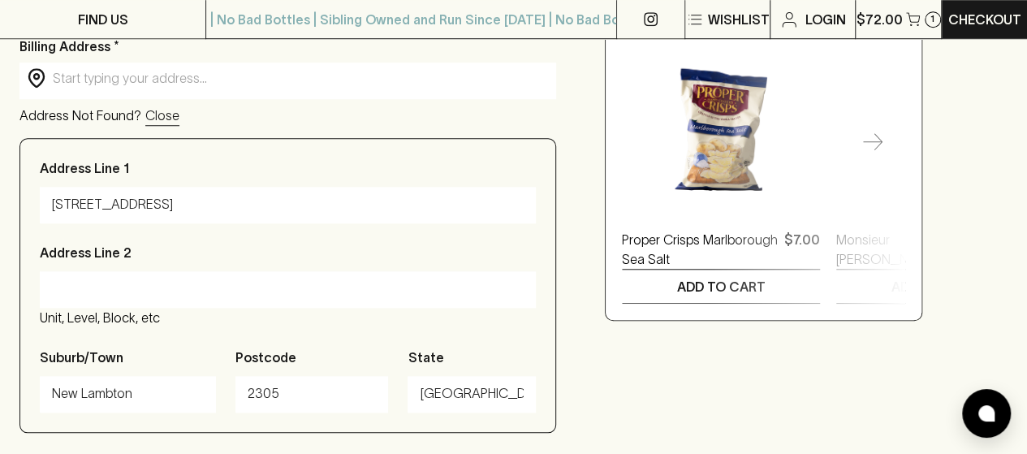
click at [380, 208] on input "[STREET_ADDRESS]" at bounding box center [287, 205] width 471 height 26
type input "Unit 3"
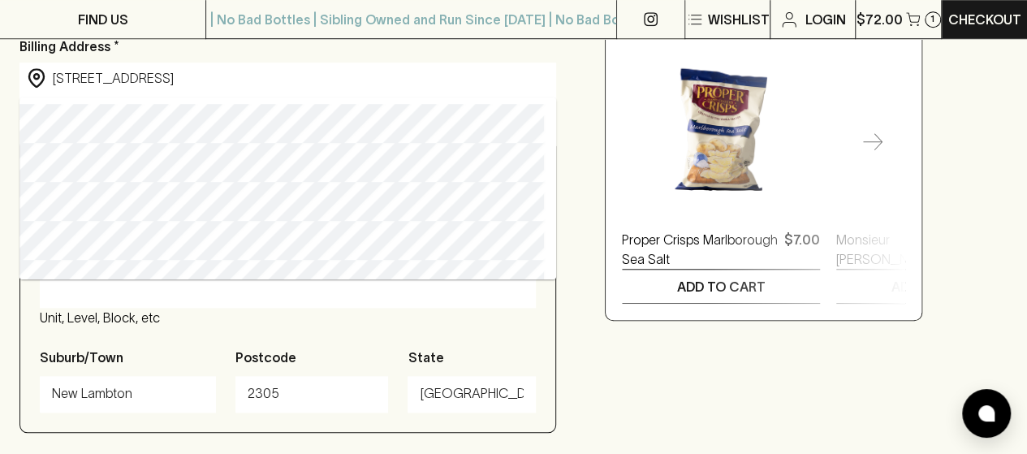
type input "[STREET_ADDRESS]"
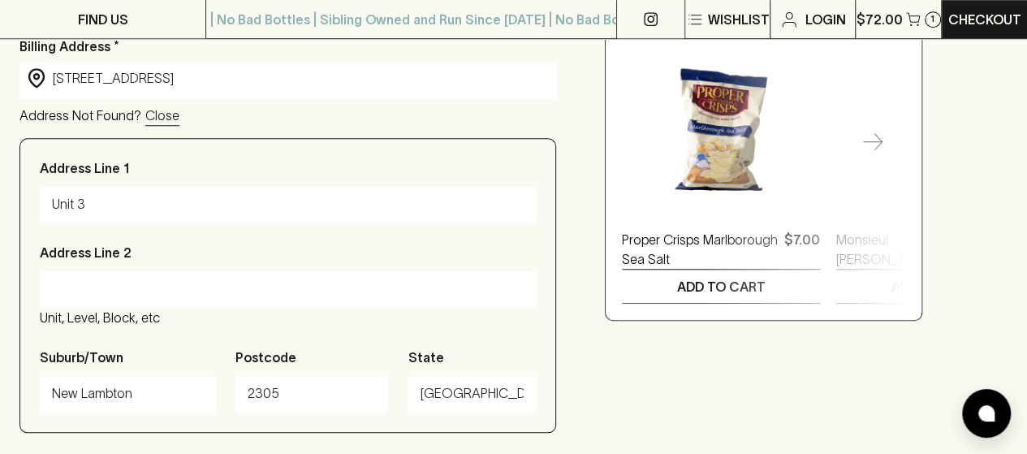
type input "[STREET_ADDRESS]"
type input "Carlton North"
type input "3054"
type input "Victoria"
click at [88, 299] on input "Address Line 2" at bounding box center [287, 289] width 471 height 26
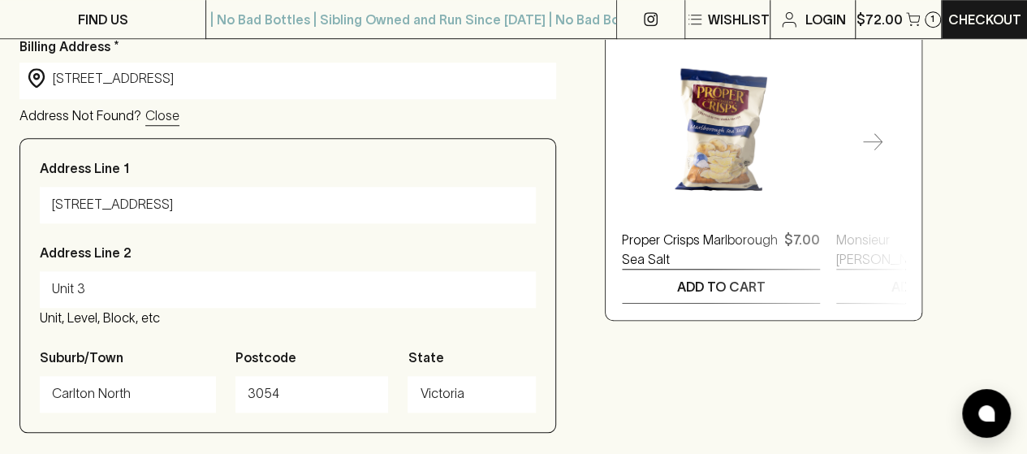
type input "Unit 3"
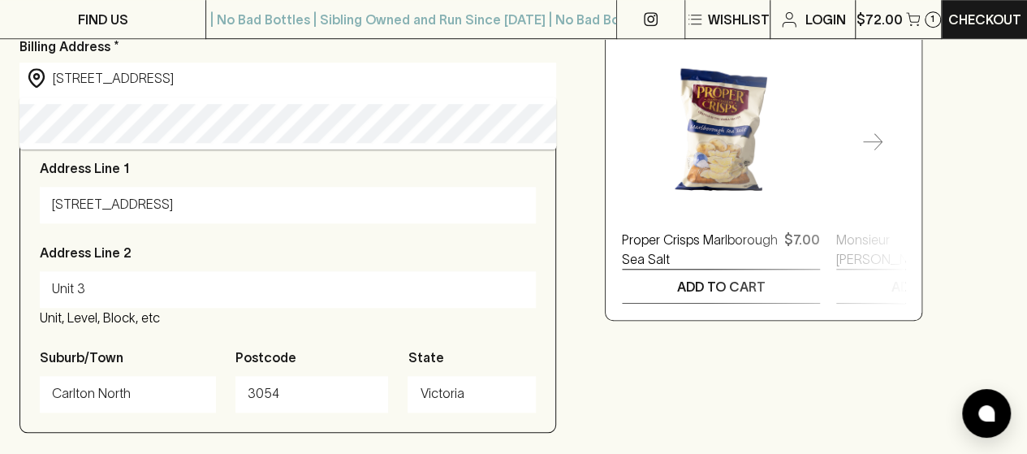
drag, startPoint x: 325, startPoint y: 80, endPoint x: 39, endPoint y: 85, distance: 285.7
click at [39, 85] on div "​ [STREET_ADDRESS] ​" at bounding box center [287, 78] width 536 height 32
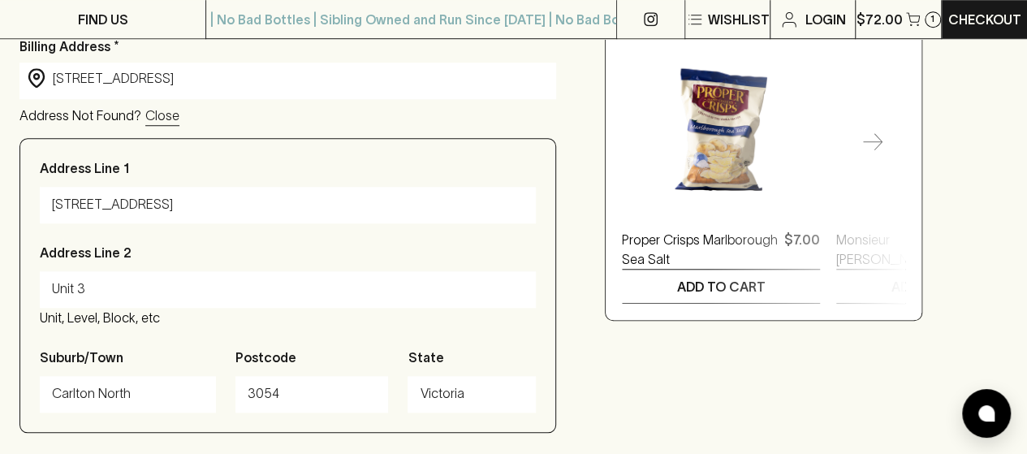
click at [259, 158] on div "Address Line [GEOGRAPHIC_DATA] Address Line [GEOGRAPHIC_DATA], etc Suburb/[GEOG…" at bounding box center [287, 285] width 536 height 295
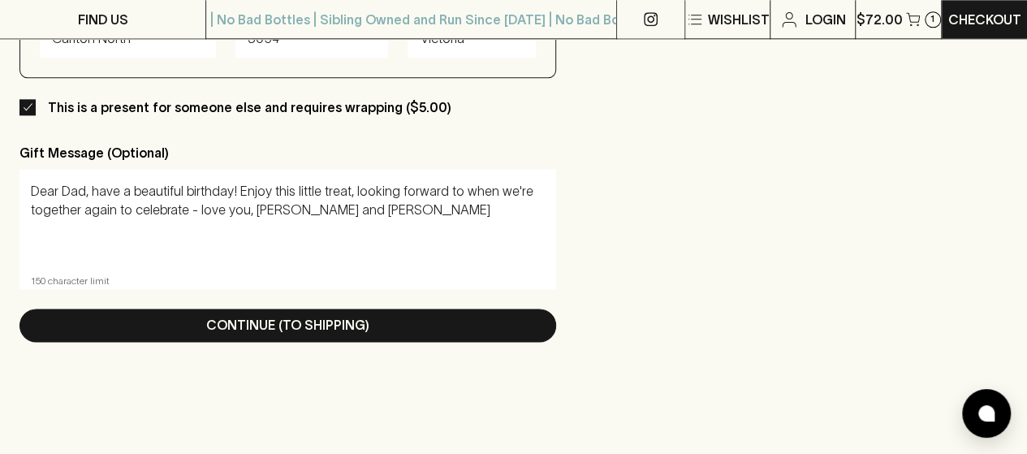
scroll to position [974, 0]
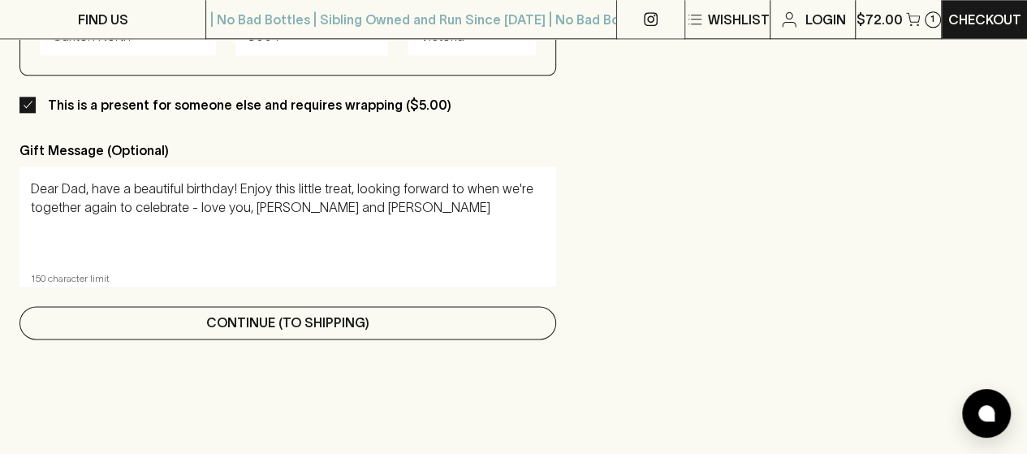
click at [333, 339] on button "Continue (To Shipping)" at bounding box center [287, 322] width 536 height 33
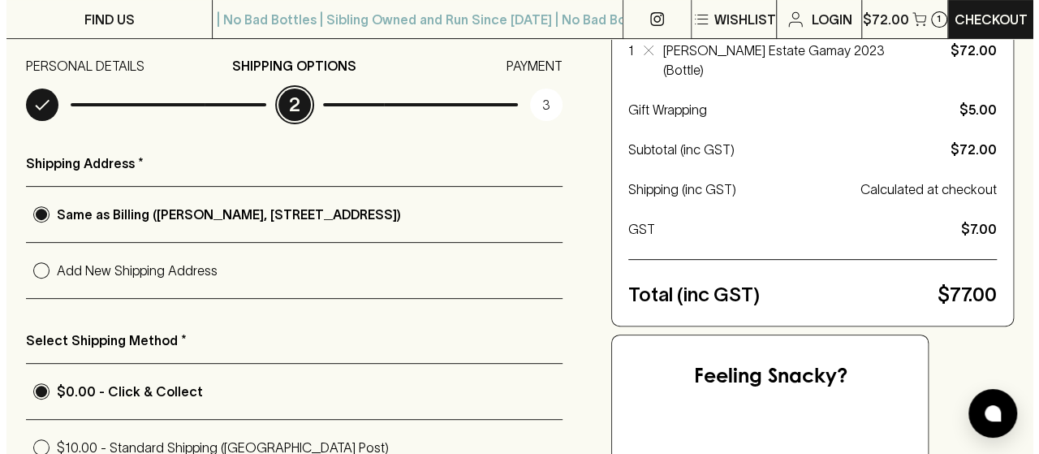
scroll to position [260, 0]
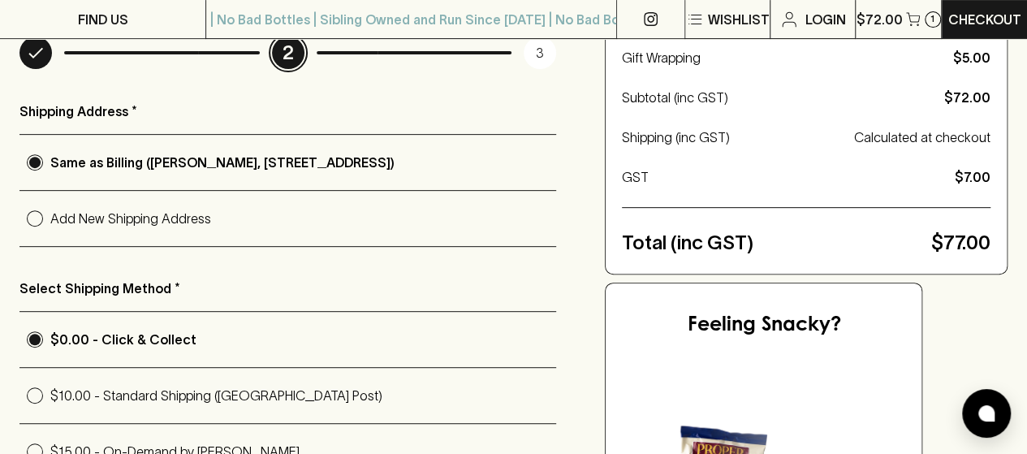
click at [158, 218] on p "Add New Shipping Address" at bounding box center [303, 218] width 506 height 19
click at [50, 218] on input "Add New Shipping Address" at bounding box center [34, 218] width 31 height 31
radio input "true"
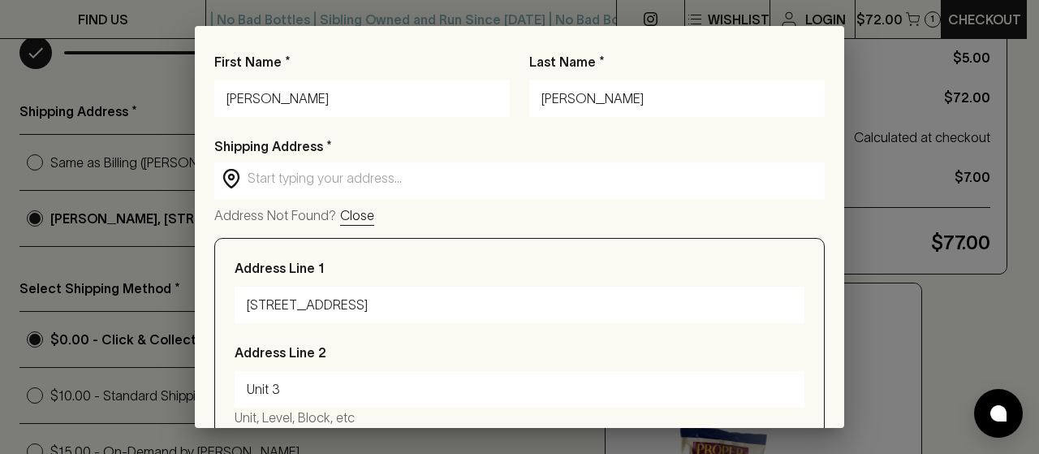
click at [351, 186] on input "text" at bounding box center [533, 178] width 570 height 19
click at [329, 102] on input "[PERSON_NAME]" at bounding box center [361, 99] width 271 height 26
type input "[PERSON_NAME]"
click at [599, 87] on input "[PERSON_NAME]" at bounding box center [676, 99] width 271 height 26
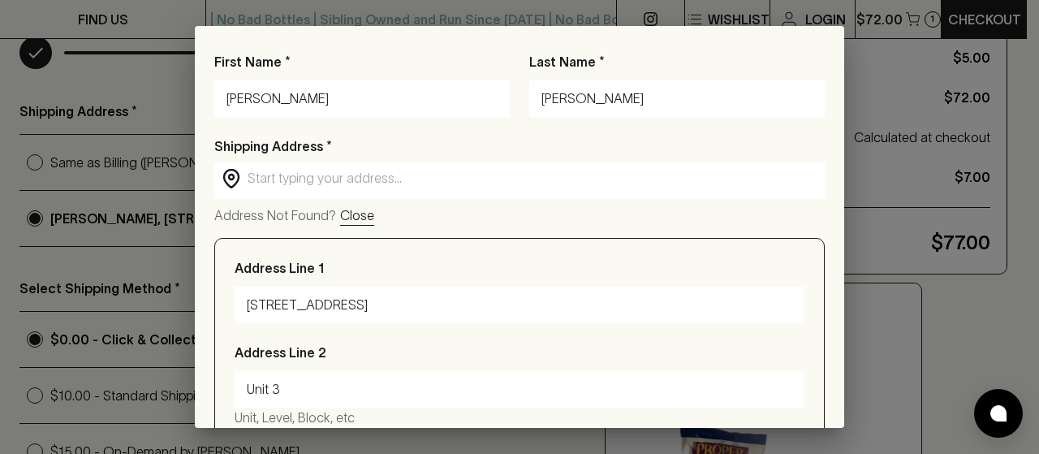
click at [599, 87] on input "[PERSON_NAME]" at bounding box center [676, 99] width 271 height 26
type input "[PERSON_NAME]"
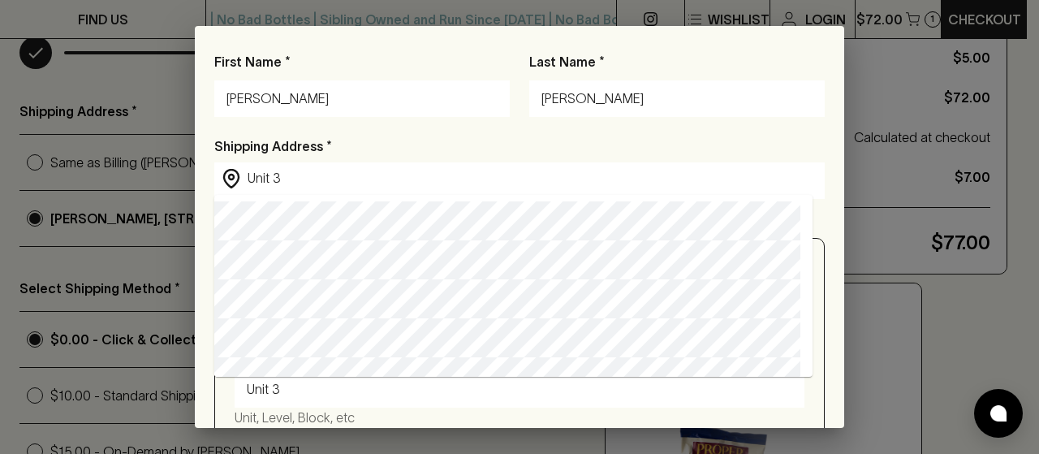
click at [342, 183] on input "Unit 3" at bounding box center [533, 178] width 570 height 19
type input "U"
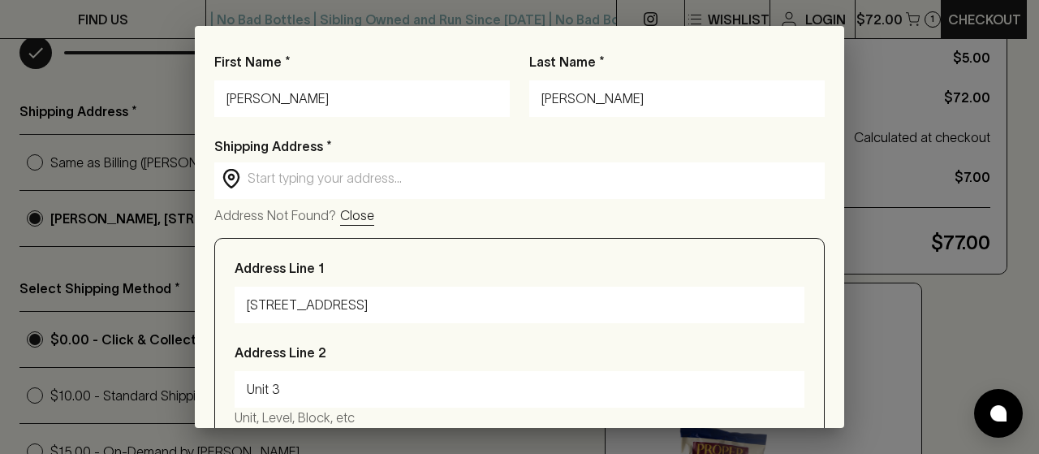
drag, startPoint x: 368, startPoint y: 310, endPoint x: 170, endPoint y: 285, distance: 199.6
click at [170, 285] on div "First Name * [PERSON_NAME] Last Name * [PERSON_NAME] Shipping Address * ​ ​ Add…" at bounding box center [519, 227] width 1039 height 454
type input "1"
click at [350, 170] on input "text" at bounding box center [533, 178] width 570 height 19
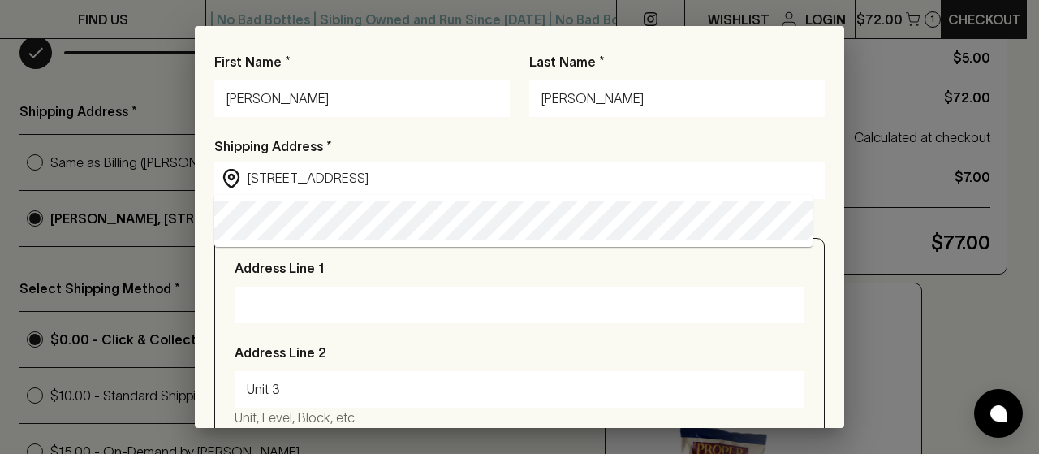
type input "[STREET_ADDRESS]"
type input "New Lambton"
type input "2305"
type input "[GEOGRAPHIC_DATA]"
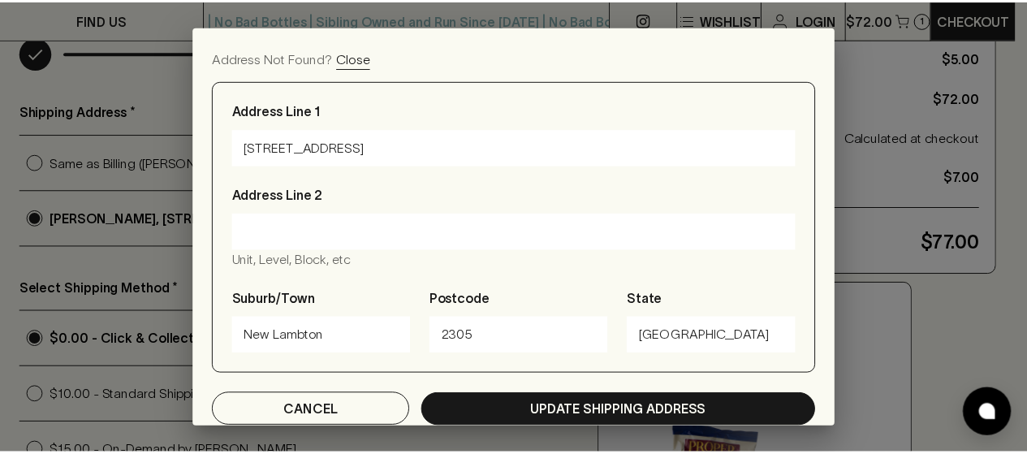
scroll to position [172, 0]
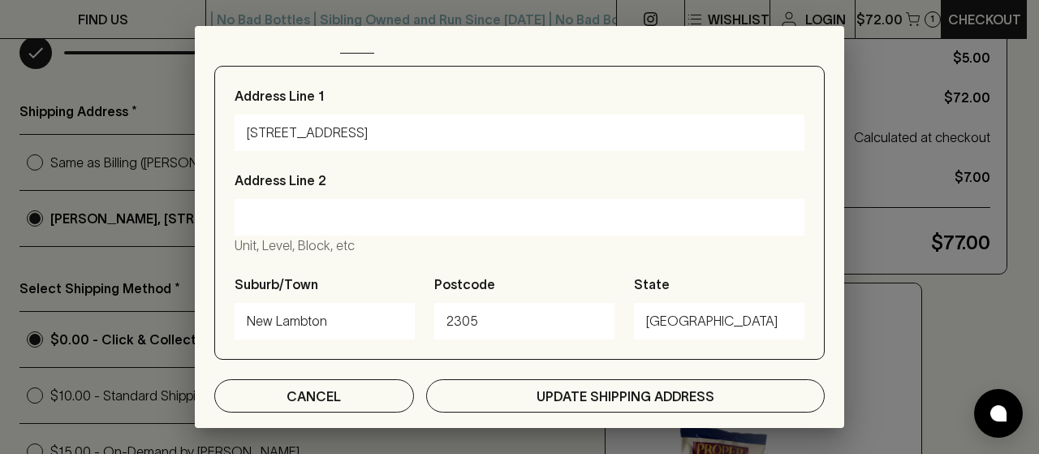
click at [588, 398] on button "Update Shipping Address" at bounding box center [625, 395] width 398 height 33
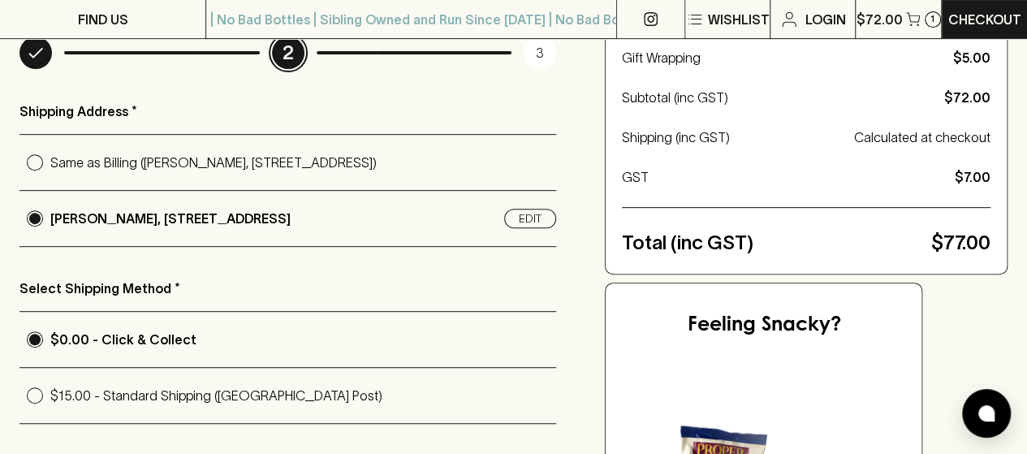
click at [263, 284] on p "Select Shipping Method *" at bounding box center [287, 287] width 536 height 19
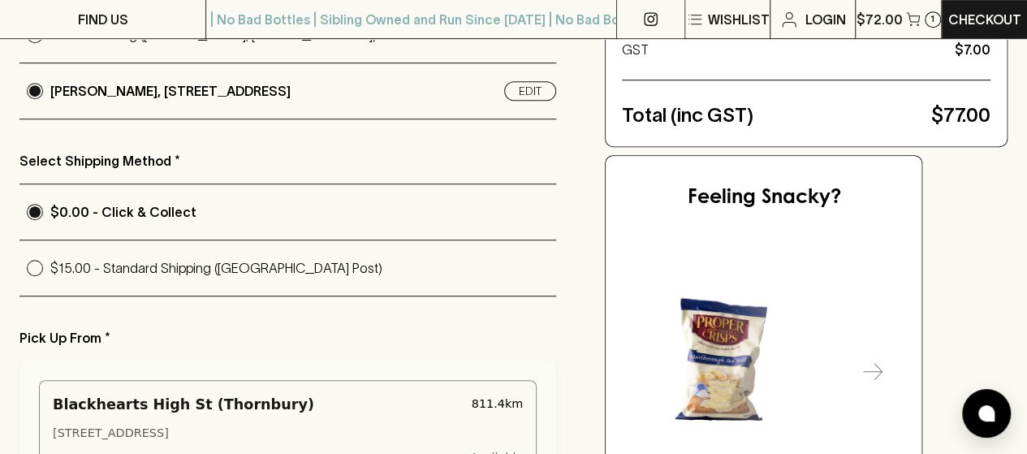
scroll to position [390, 0]
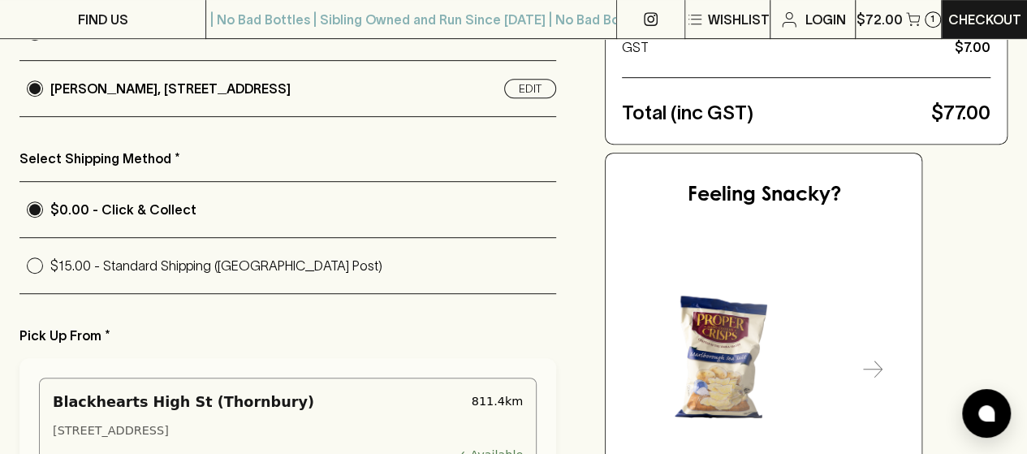
click at [263, 284] on label "$15.00 - Standard Shipping ([GEOGRAPHIC_DATA] Post)" at bounding box center [287, 265] width 536 height 55
click at [50, 281] on input "$15.00 - Standard Shipping ([GEOGRAPHIC_DATA] Post)" at bounding box center [34, 265] width 31 height 31
radio input "true"
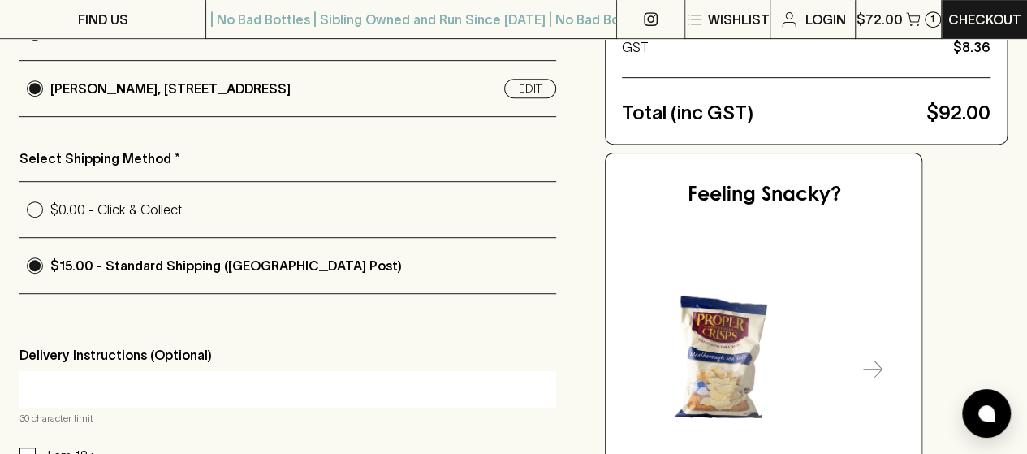
click at [19, 194] on input "$0.00 - Click & Collect" at bounding box center [34, 209] width 31 height 31
radio input "true"
click at [19, 250] on input "$15.00 - Standard Shipping ([GEOGRAPHIC_DATA] Post)" at bounding box center [34, 265] width 31 height 31
radio input "true"
click at [263, 284] on label "$15.00 - Standard Shipping ([GEOGRAPHIC_DATA] Post)" at bounding box center [287, 265] width 536 height 55
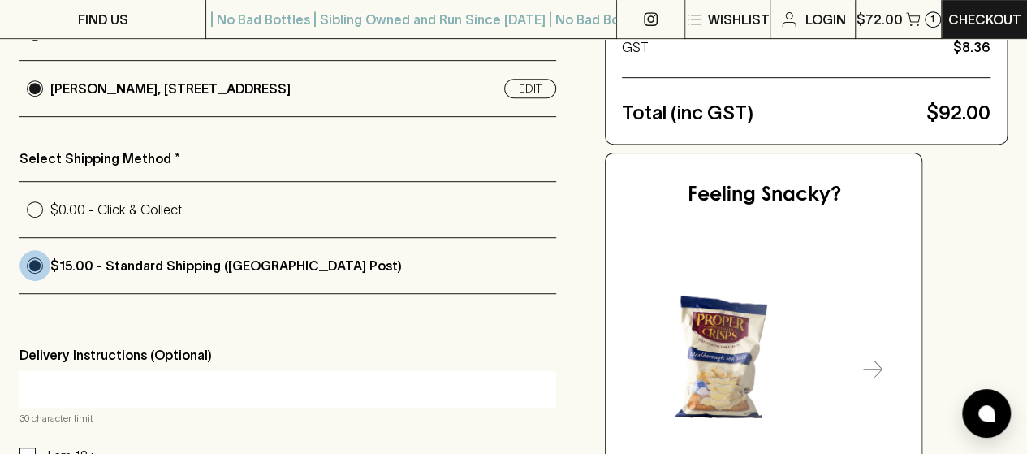
click at [50, 281] on input "$15.00 - Standard Shipping ([GEOGRAPHIC_DATA] Post)" at bounding box center [34, 265] width 31 height 31
click at [266, 329] on div "Shipping Address * Same as Billing ([PERSON_NAME], [STREET_ADDRESS]) [PERSON_NA…" at bounding box center [287, 269] width 536 height 595
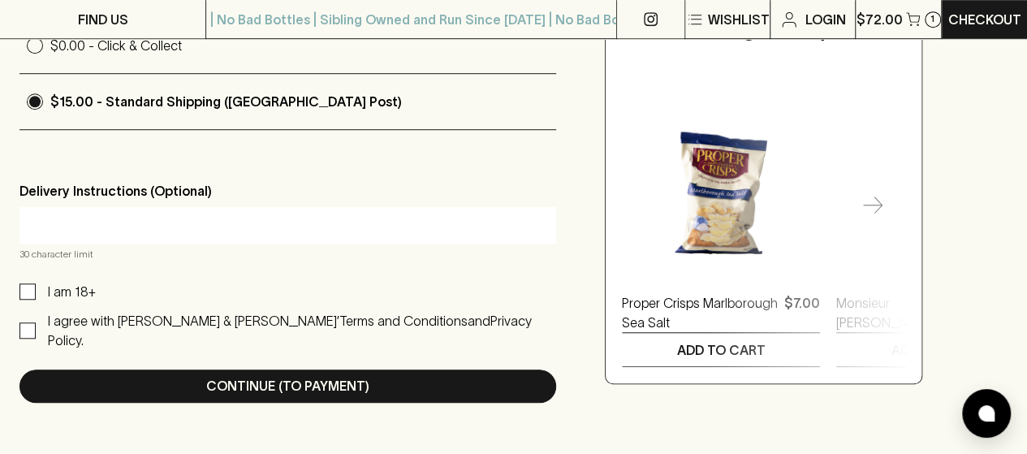
scroll to position [552, 0]
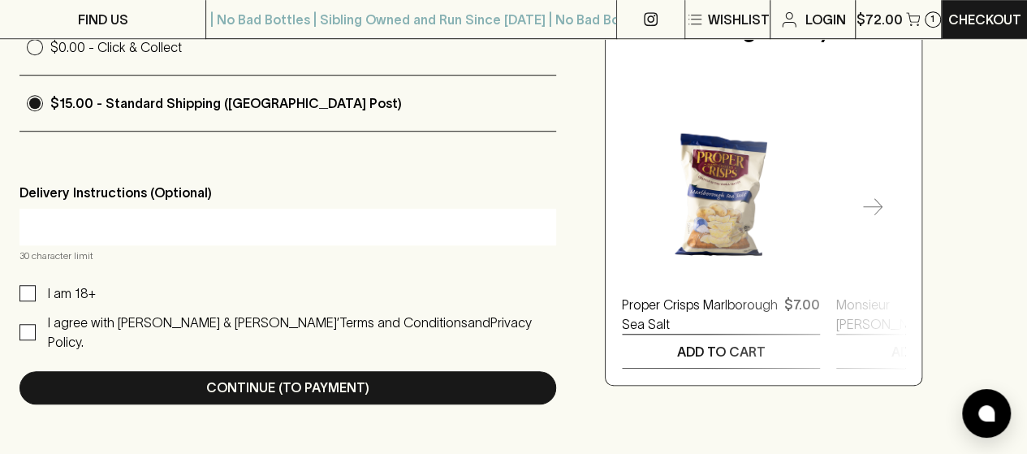
click at [227, 230] on input "text" at bounding box center [288, 226] width 512 height 26
type input "P"
type input "Leave at frontdoor in driveway"
click at [32, 291] on input "I am 18+" at bounding box center [27, 293] width 16 height 16
checkbox input "true"
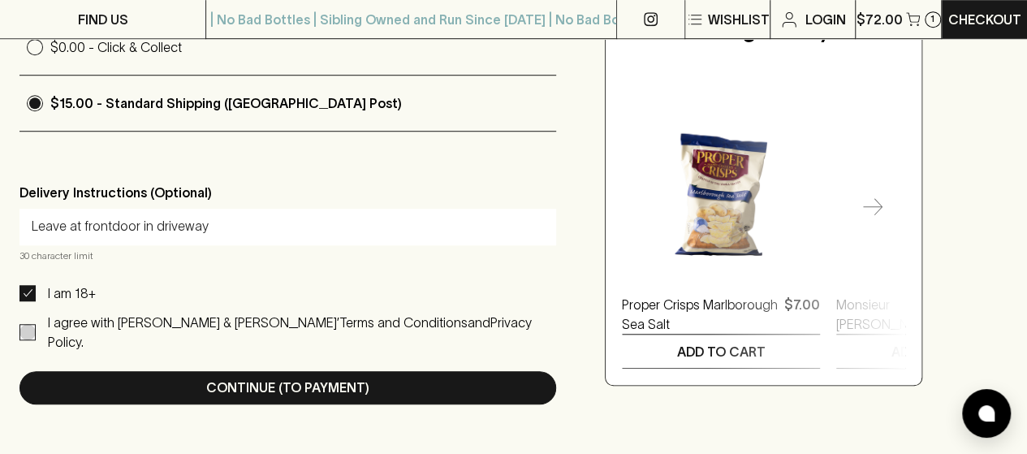
click at [32, 324] on input "I agree with [PERSON_NAME] & [PERSON_NAME]’ Terms and Conditions and Privacy Po…" at bounding box center [27, 332] width 16 height 16
checkbox input "true"
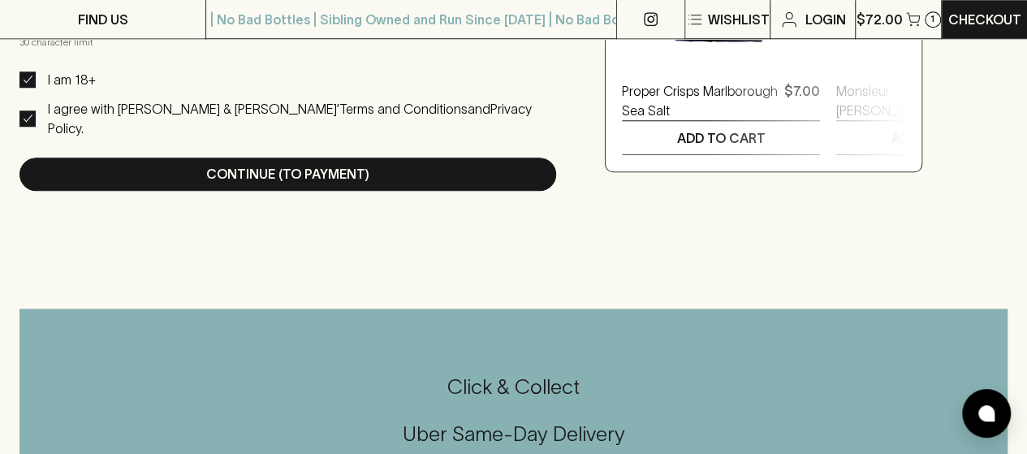
scroll to position [739, 0]
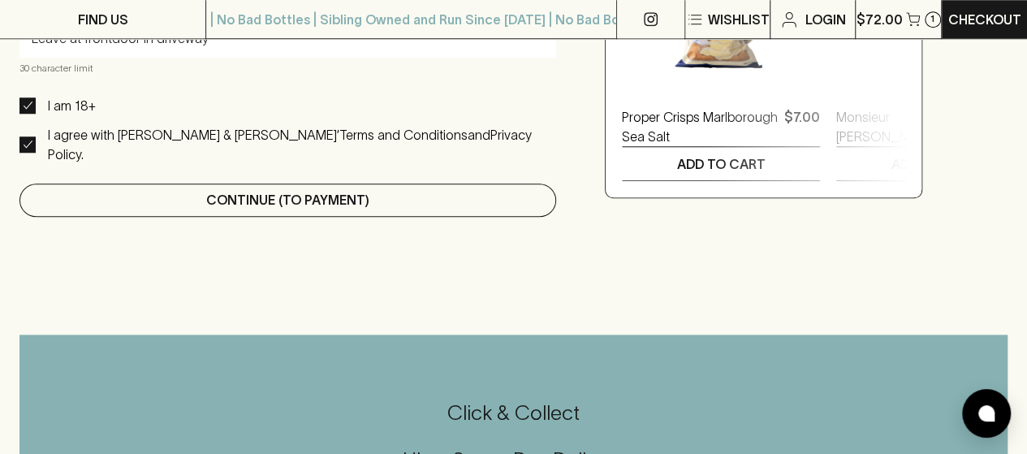
click at [310, 183] on button "Continue (To Payment)" at bounding box center [287, 199] width 536 height 33
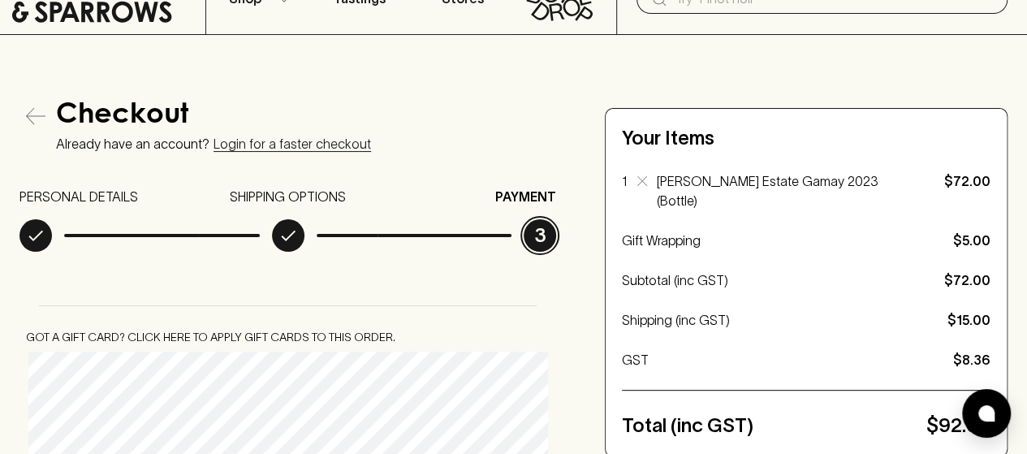
scroll to position [158, 0]
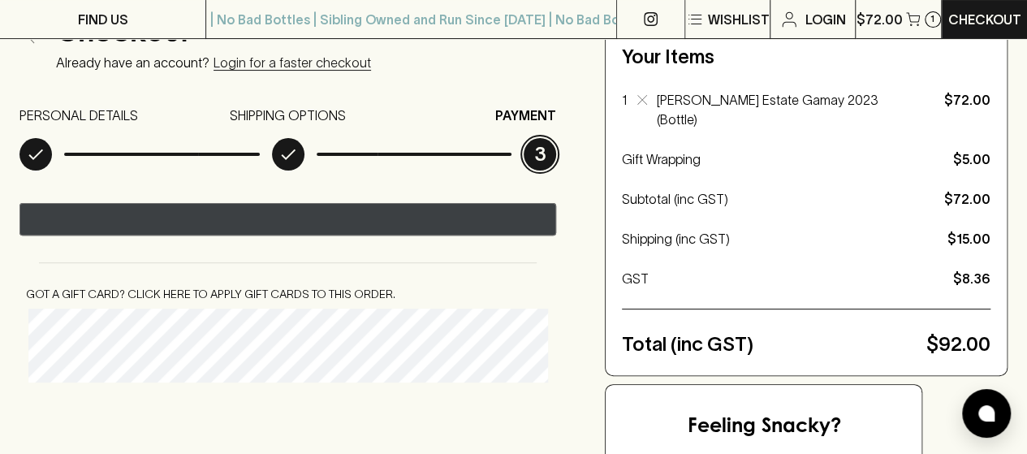
click at [318, 217] on icon "@import url(//[DOMAIN_NAME][URL]) ••••••" at bounding box center [291, 221] width 87 height 24
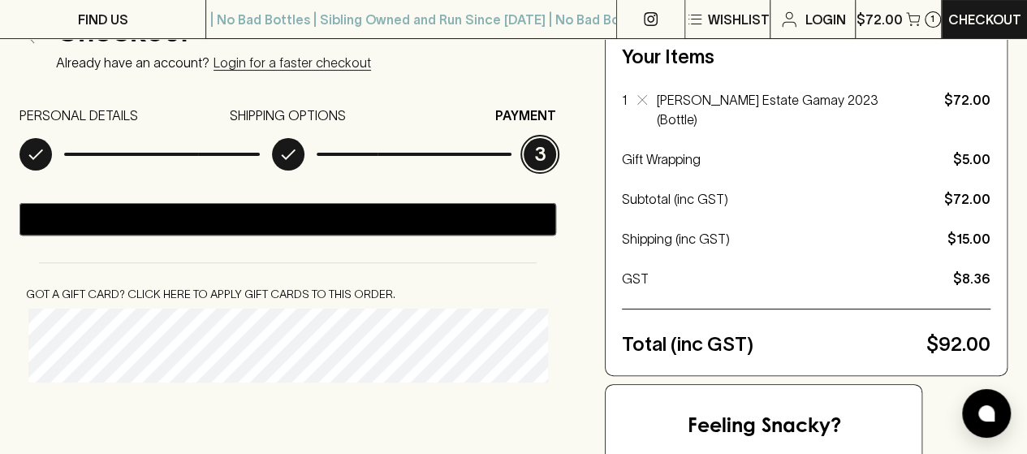
click at [583, 191] on div "Checkout Already have an account? Login for a faster checkout PERSONAL DETAILS …" at bounding box center [513, 399] width 988 height 760
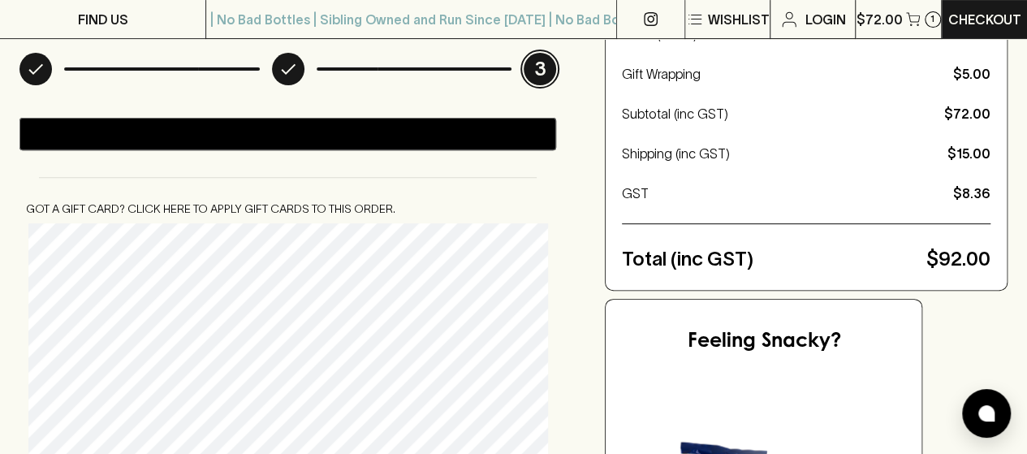
scroll to position [180, 0]
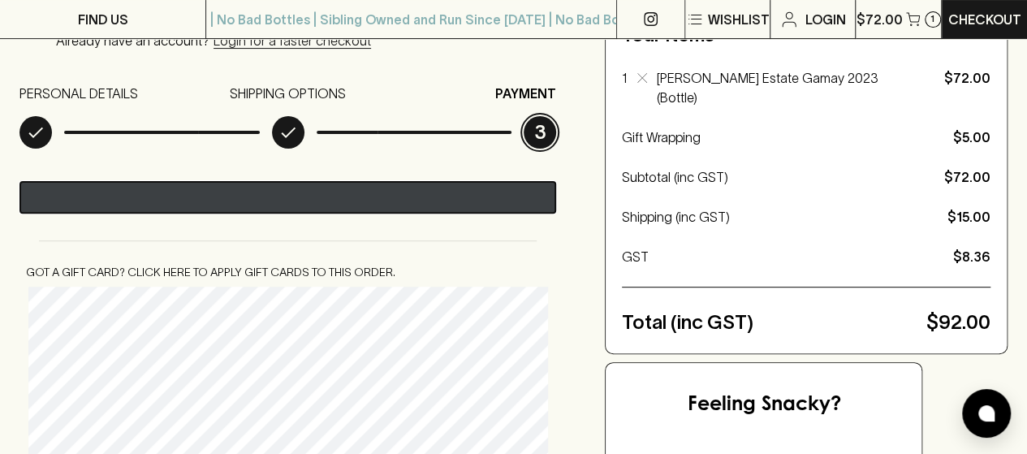
click at [307, 199] on text "••••••" at bounding box center [296, 197] width 21 height 11
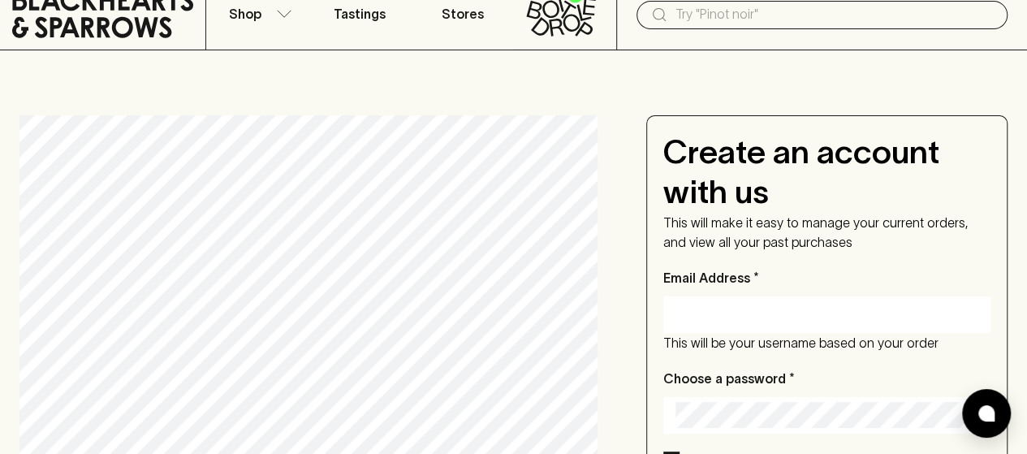
scroll to position [65, 0]
